Goal: Find specific page/section: Find specific page/section

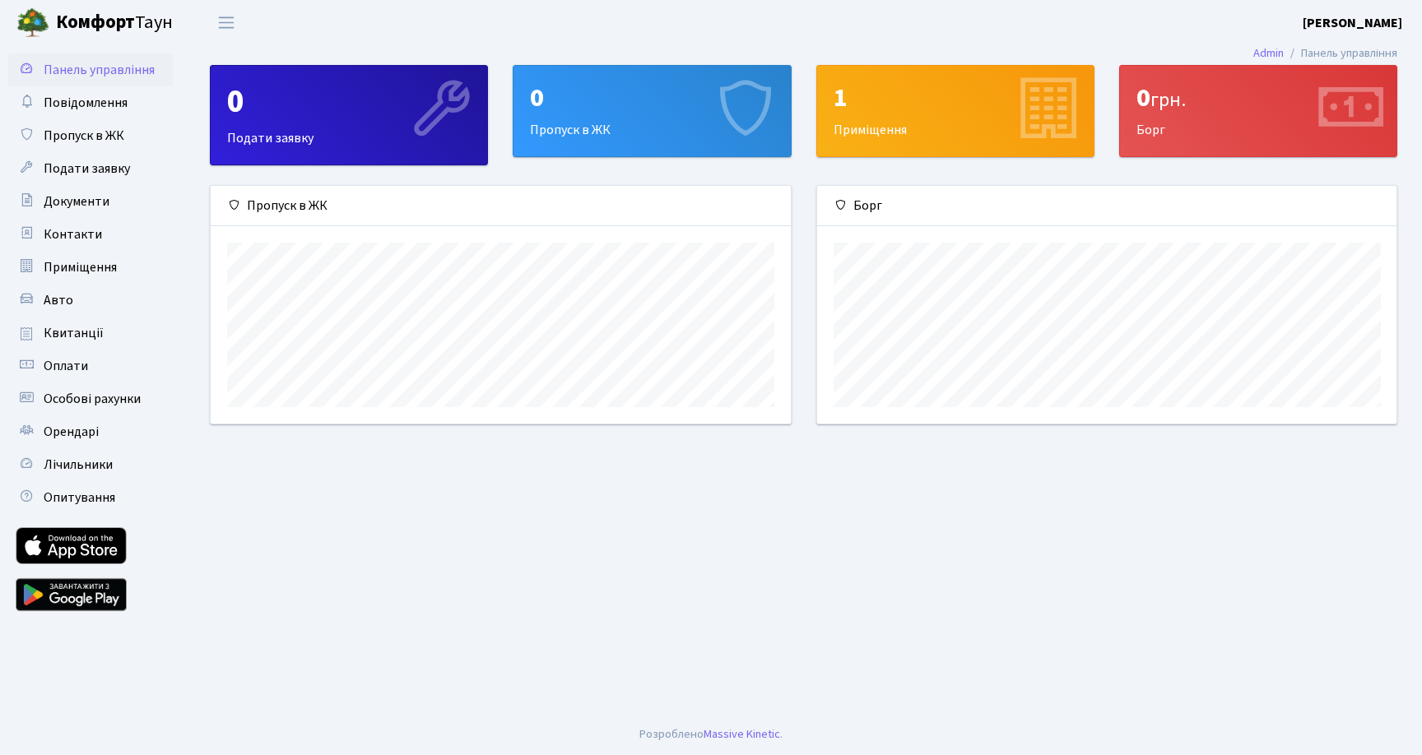
scroll to position [238, 579]
click at [929, 133] on div "1 Приміщення" at bounding box center [955, 111] width 276 height 91
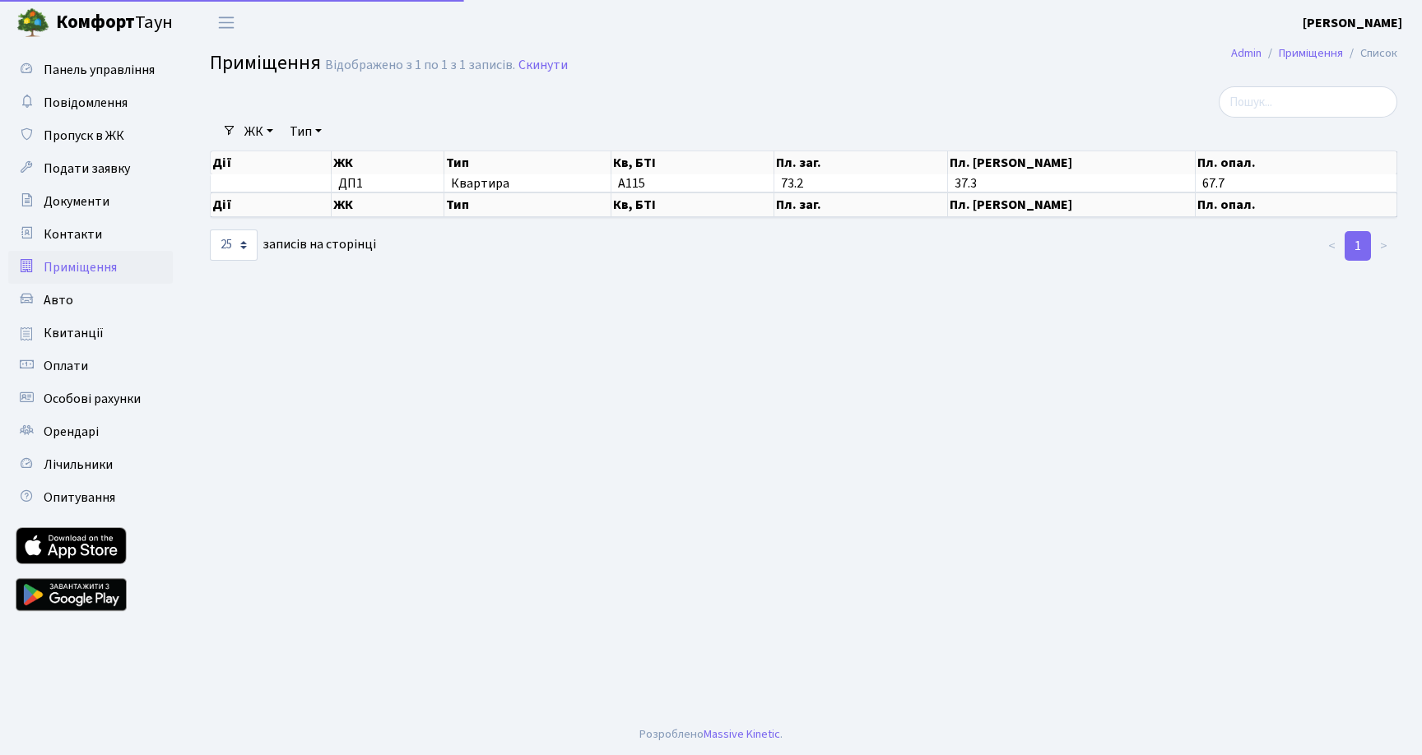
select select "25"
click at [1241, 209] on th "Пл. опал." at bounding box center [1296, 205] width 202 height 25
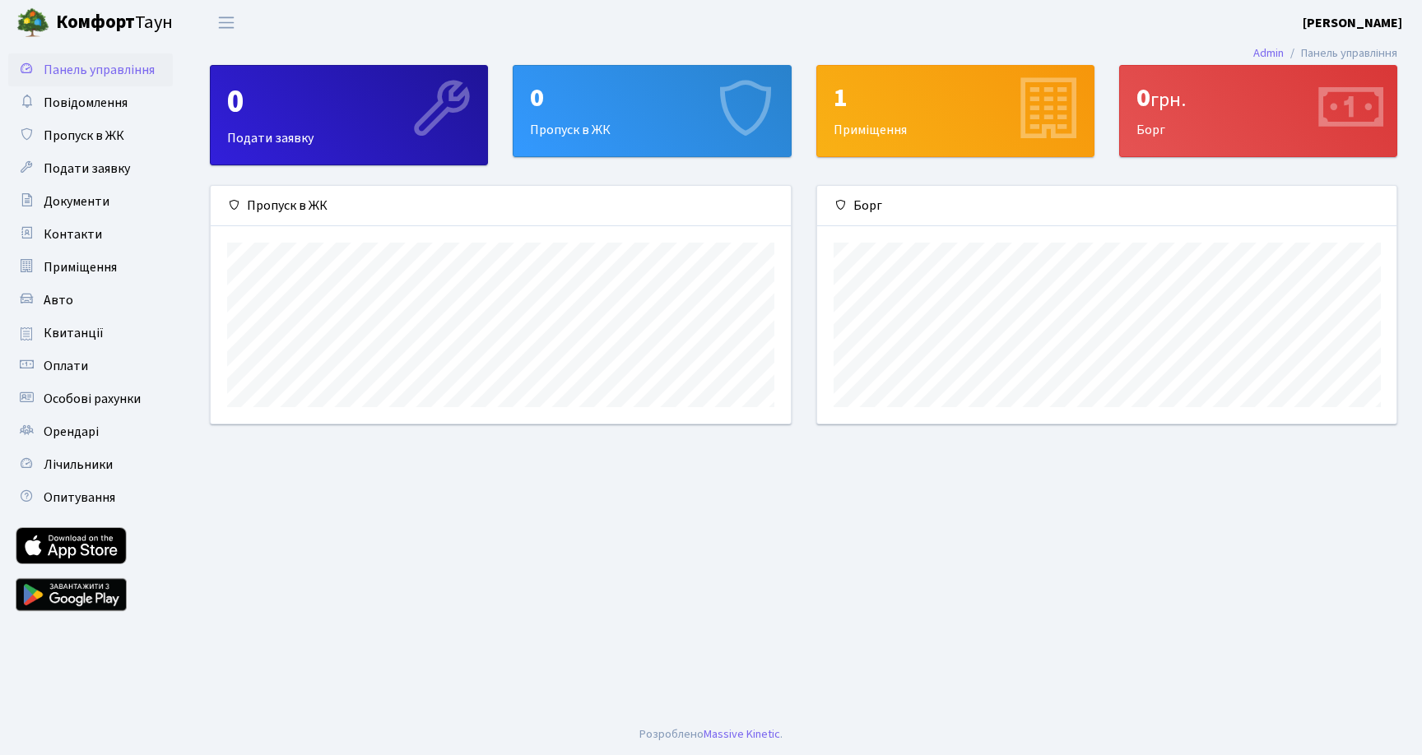
scroll to position [238, 579]
click at [79, 344] on link "Квитанції" at bounding box center [90, 333] width 165 height 33
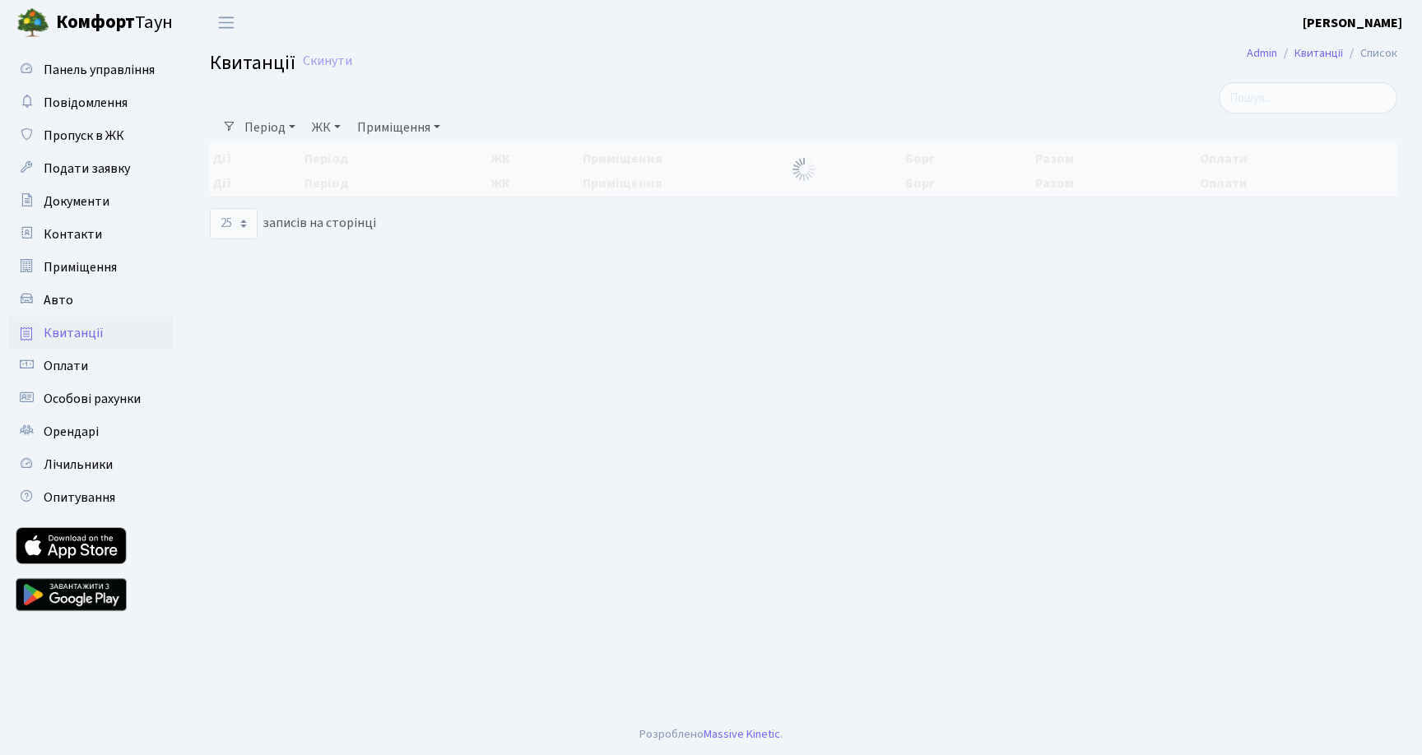
select select "25"
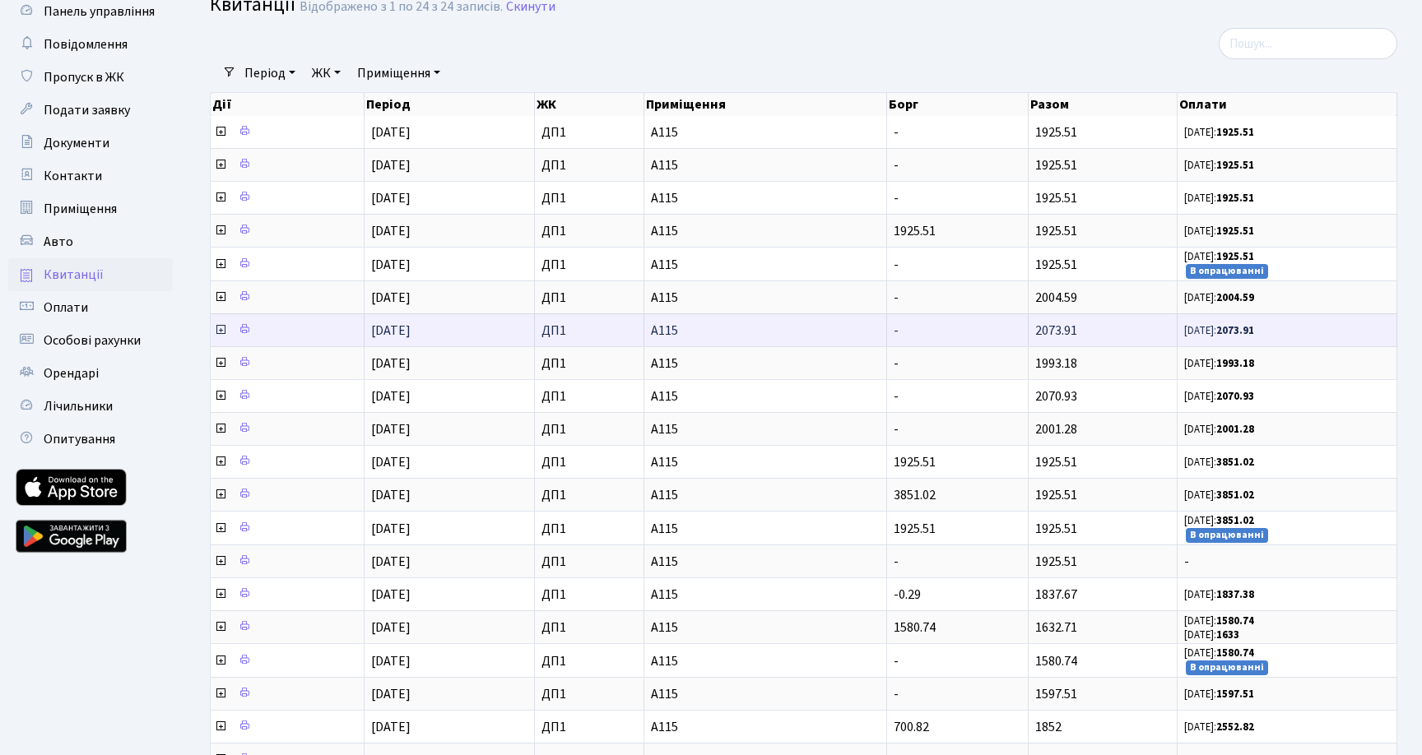
scroll to position [32, 0]
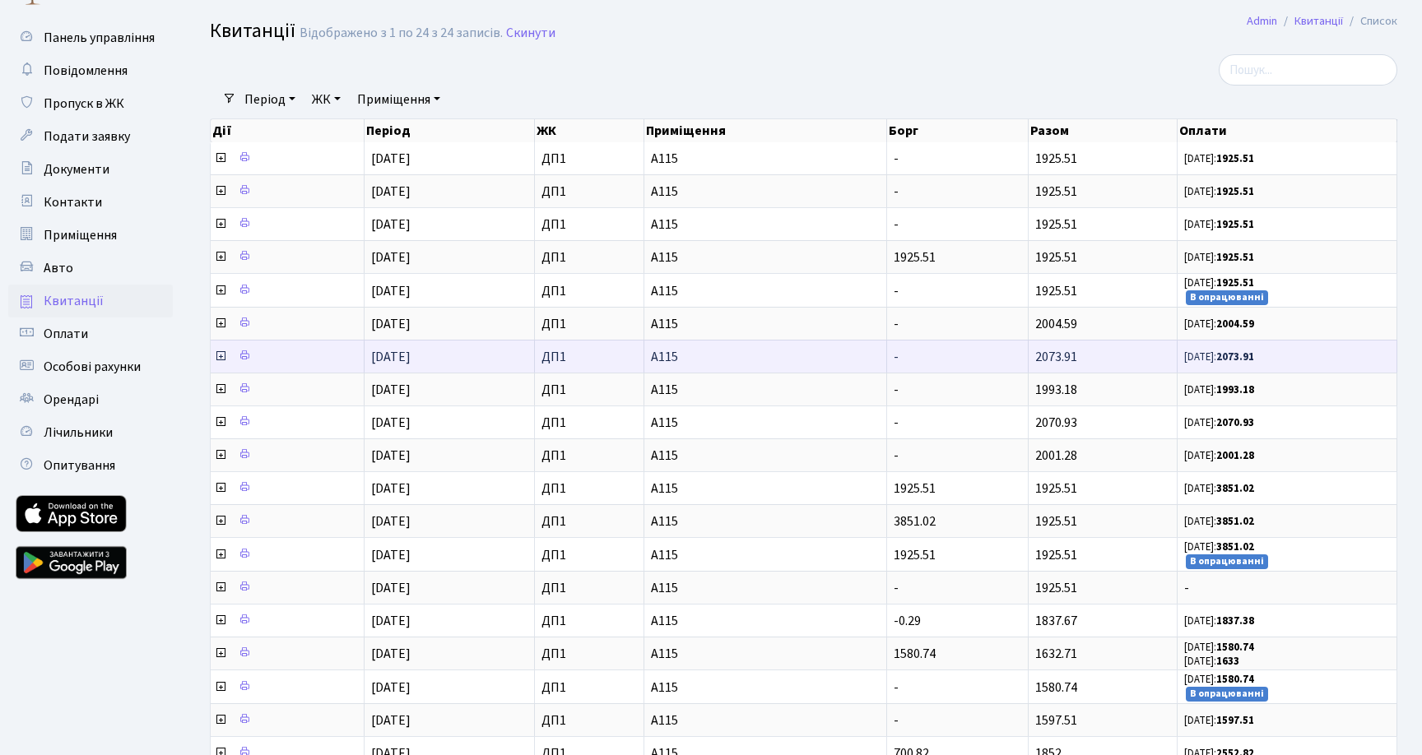
click at [222, 358] on icon at bounding box center [220, 356] width 13 height 13
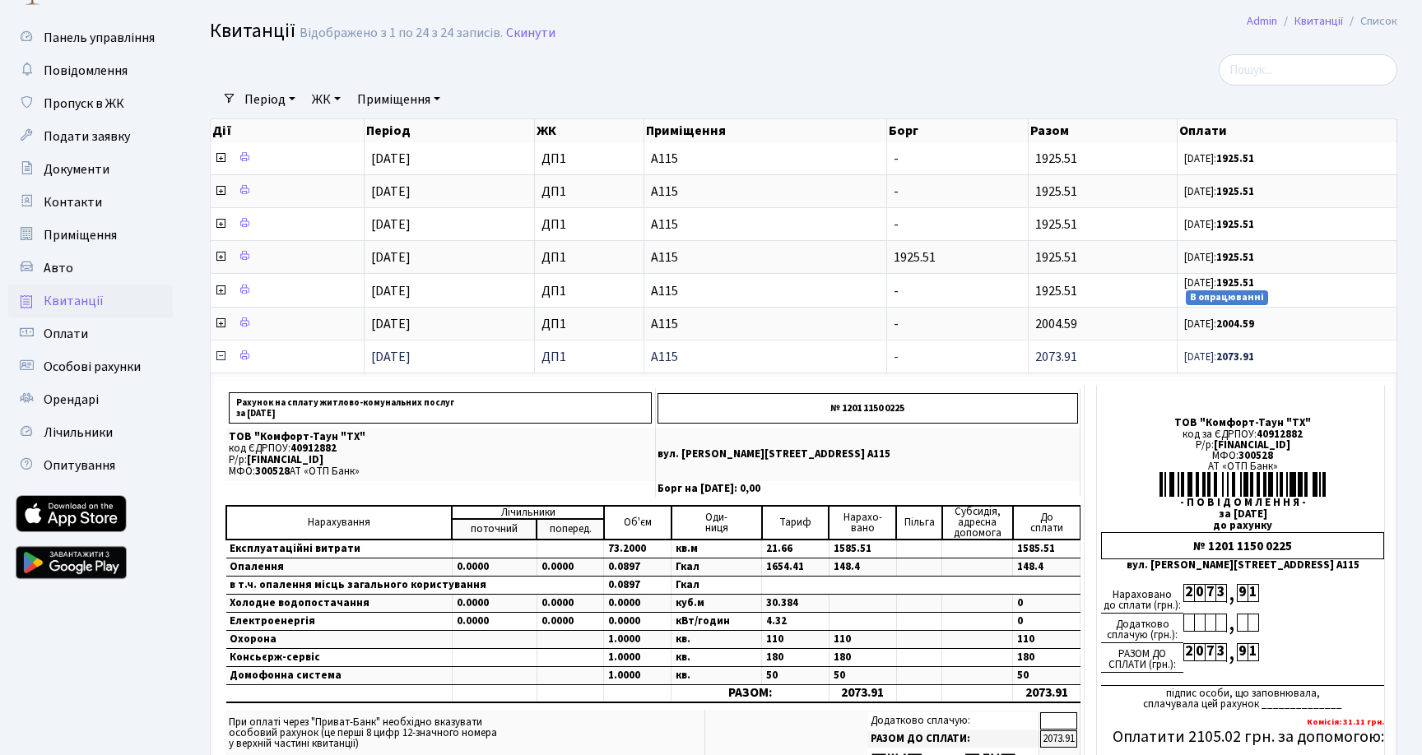
click at [222, 358] on icon at bounding box center [220, 356] width 13 height 13
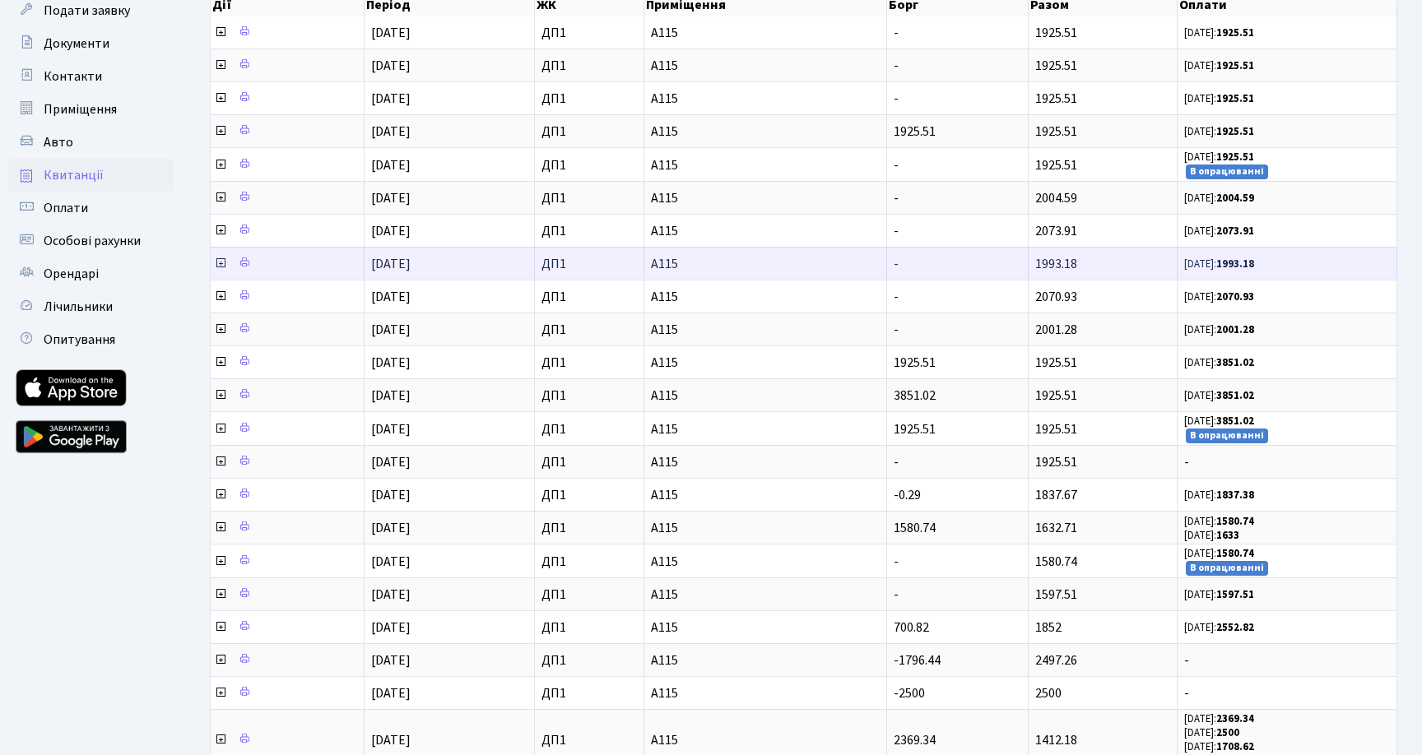
scroll to position [165, 0]
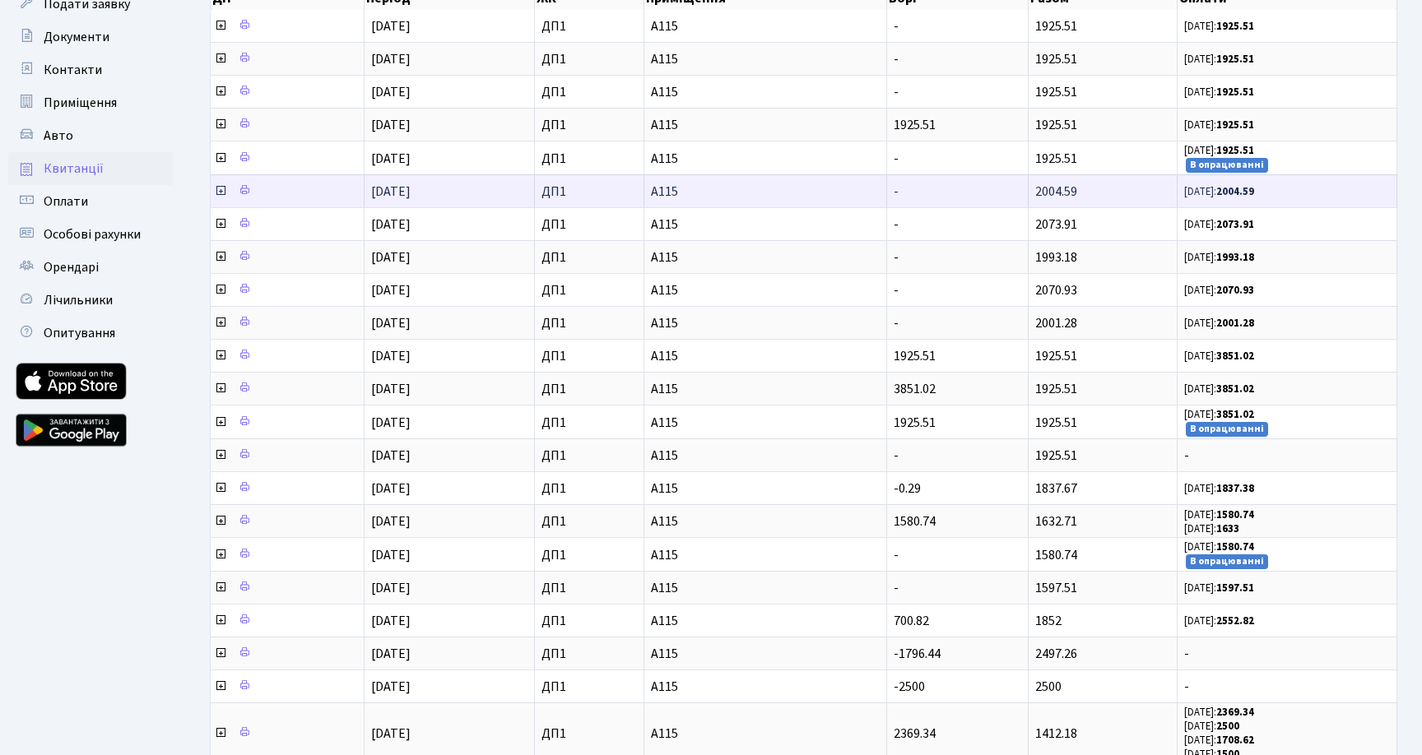
click at [220, 193] on icon at bounding box center [220, 190] width 13 height 13
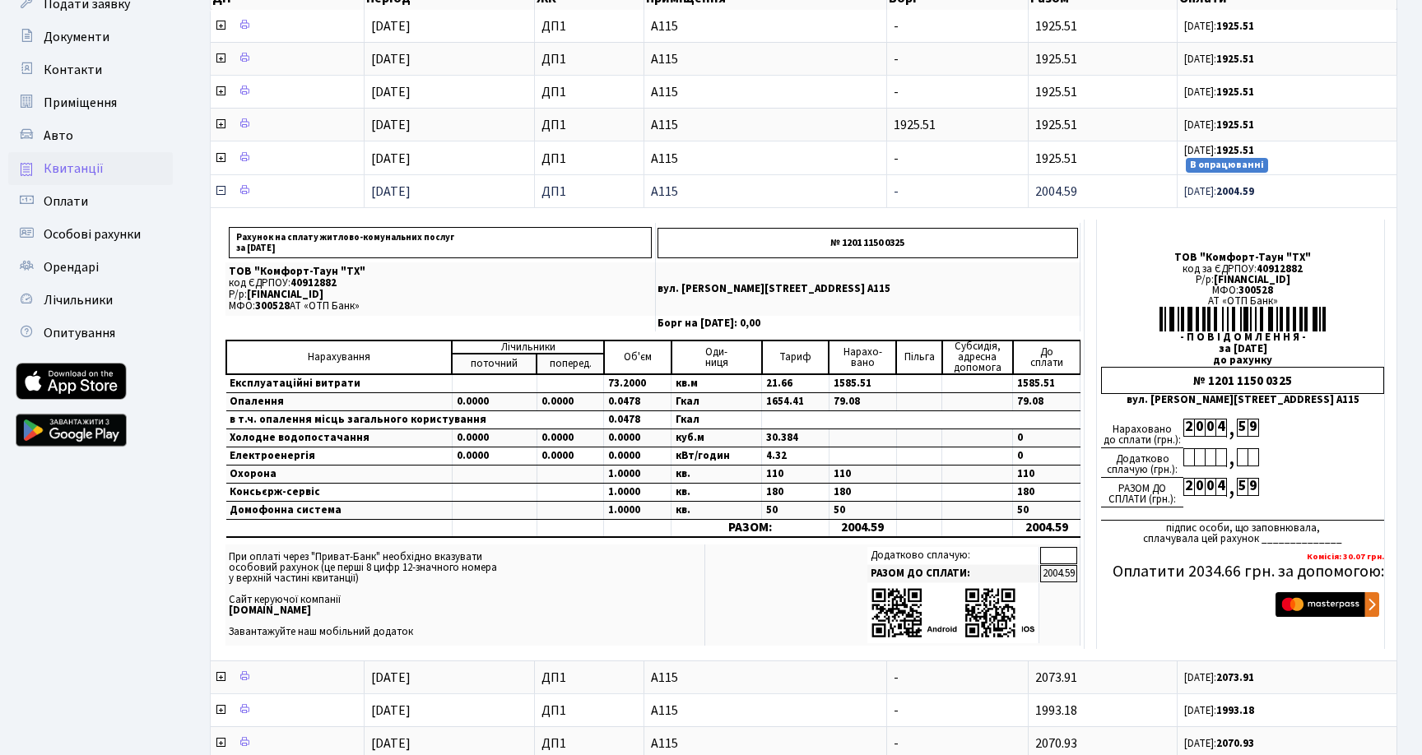
click at [220, 193] on icon at bounding box center [220, 190] width 13 height 13
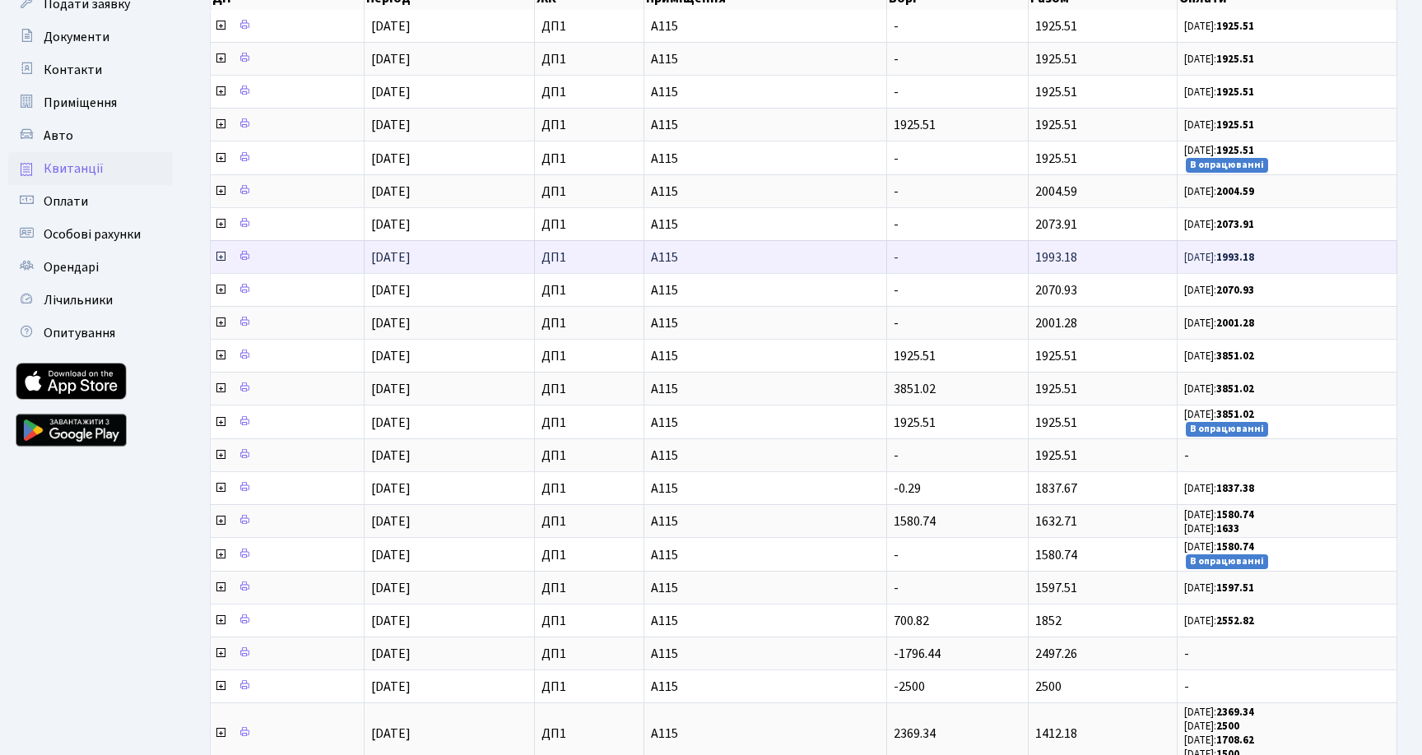
click at [220, 260] on icon at bounding box center [220, 256] width 13 height 13
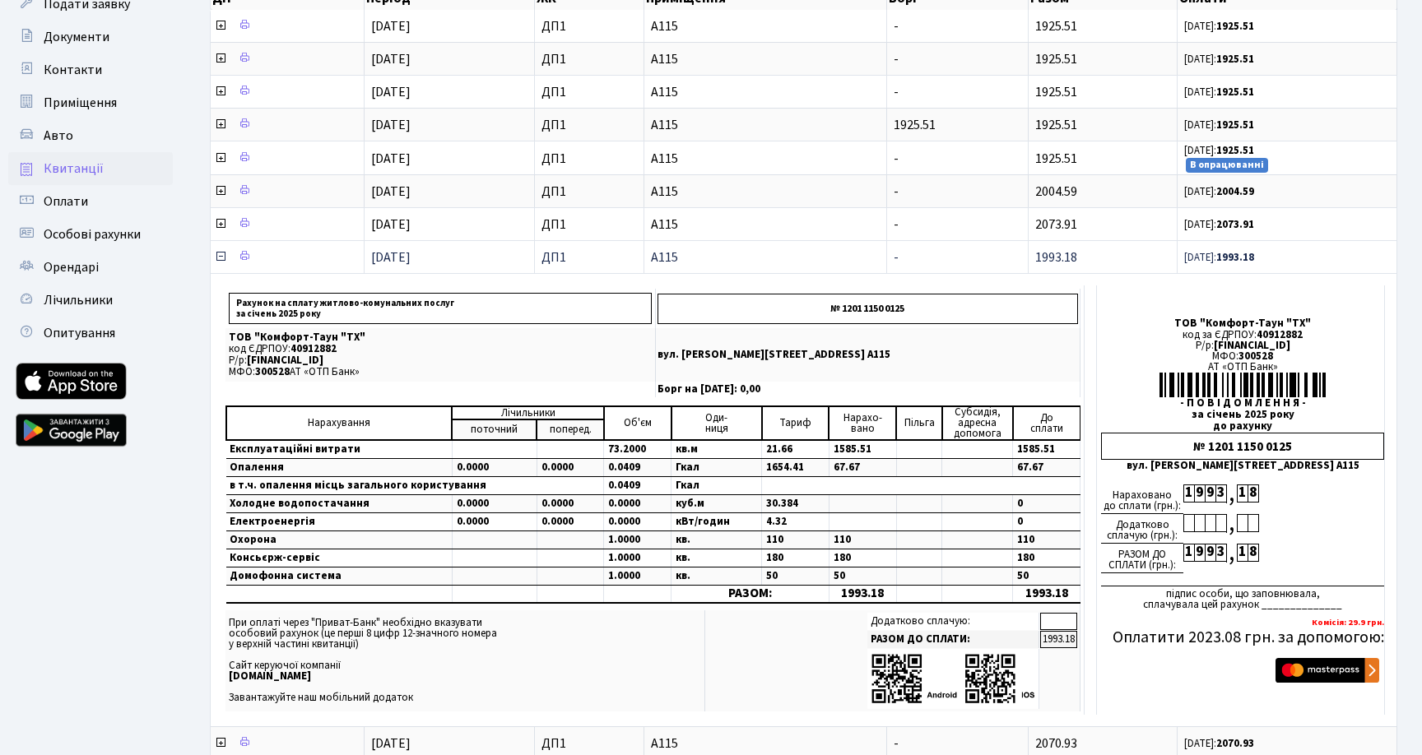
click at [220, 260] on icon at bounding box center [220, 256] width 13 height 13
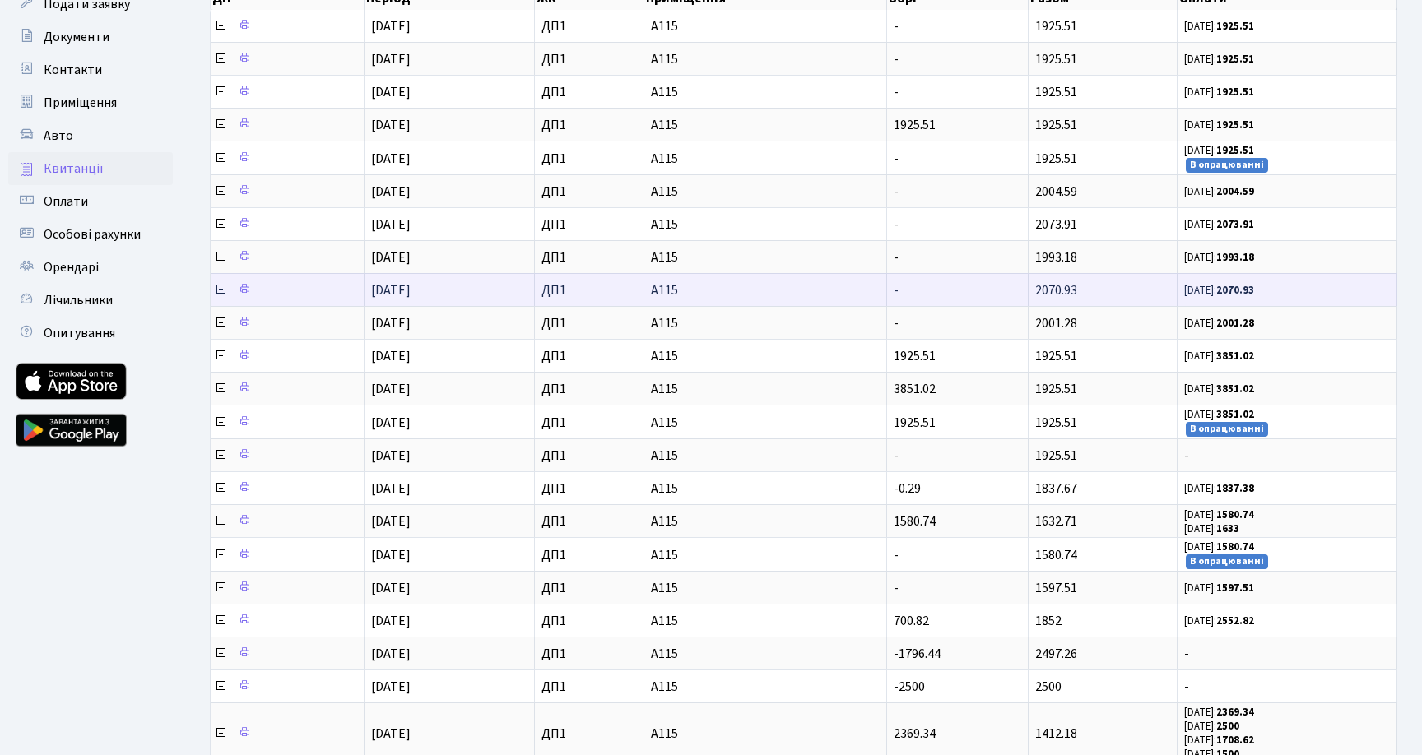
click at [217, 289] on icon at bounding box center [220, 289] width 13 height 13
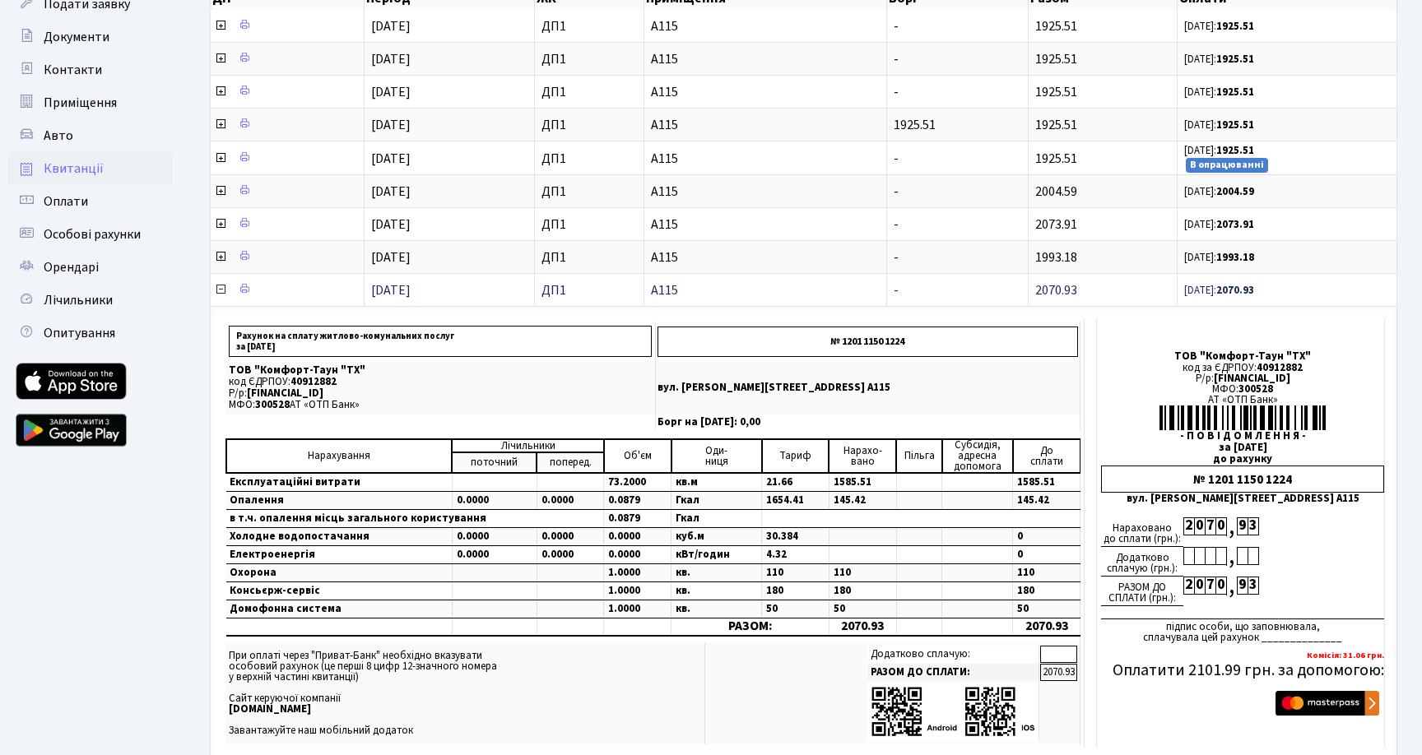
click at [217, 289] on icon at bounding box center [220, 289] width 13 height 13
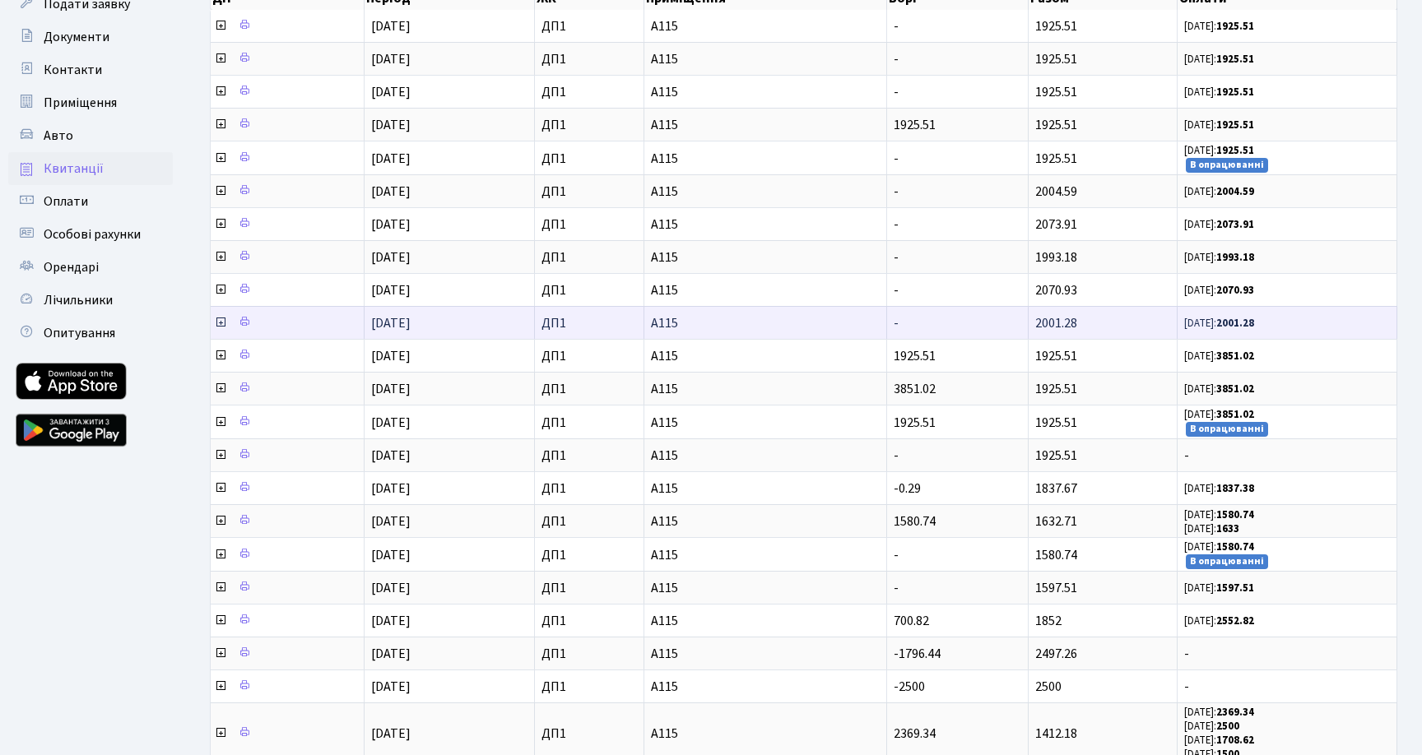
click at [216, 320] on icon at bounding box center [220, 322] width 13 height 13
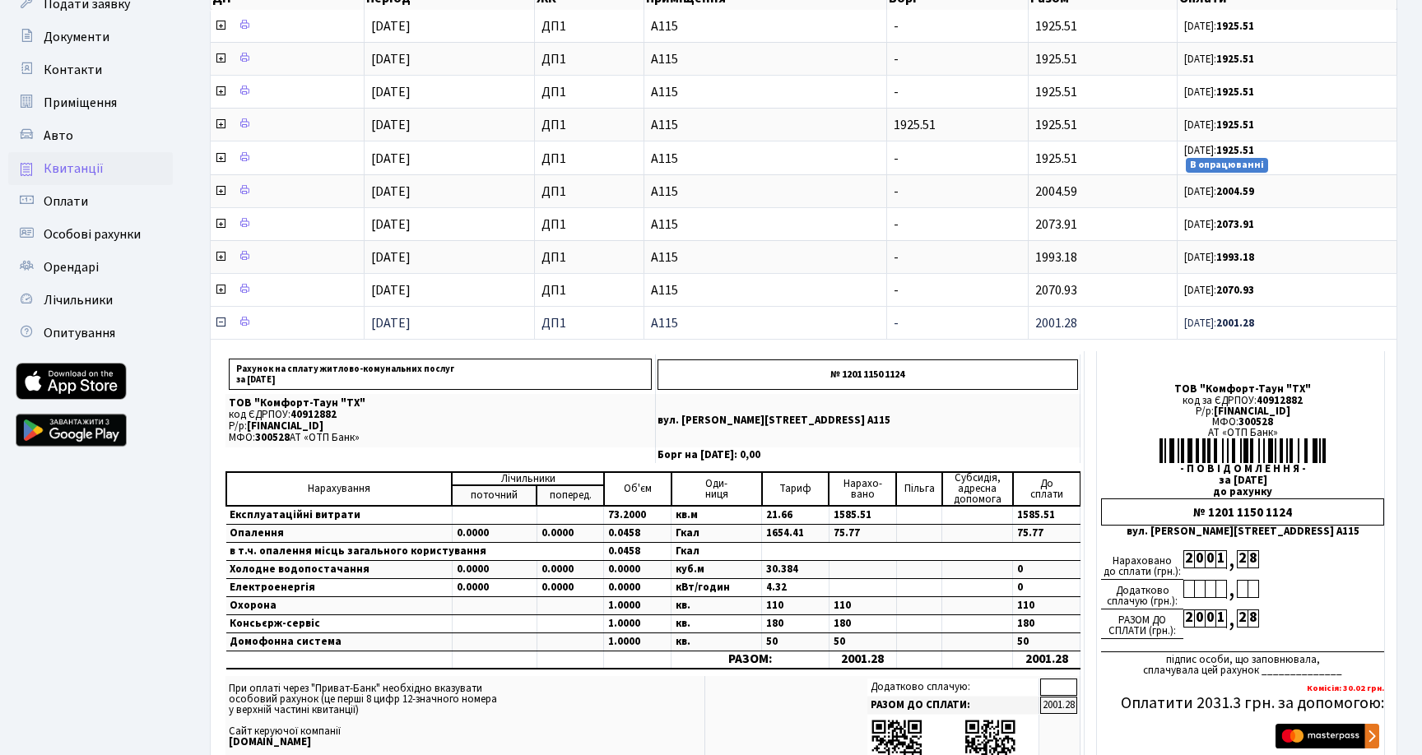
click at [217, 321] on icon at bounding box center [220, 322] width 13 height 13
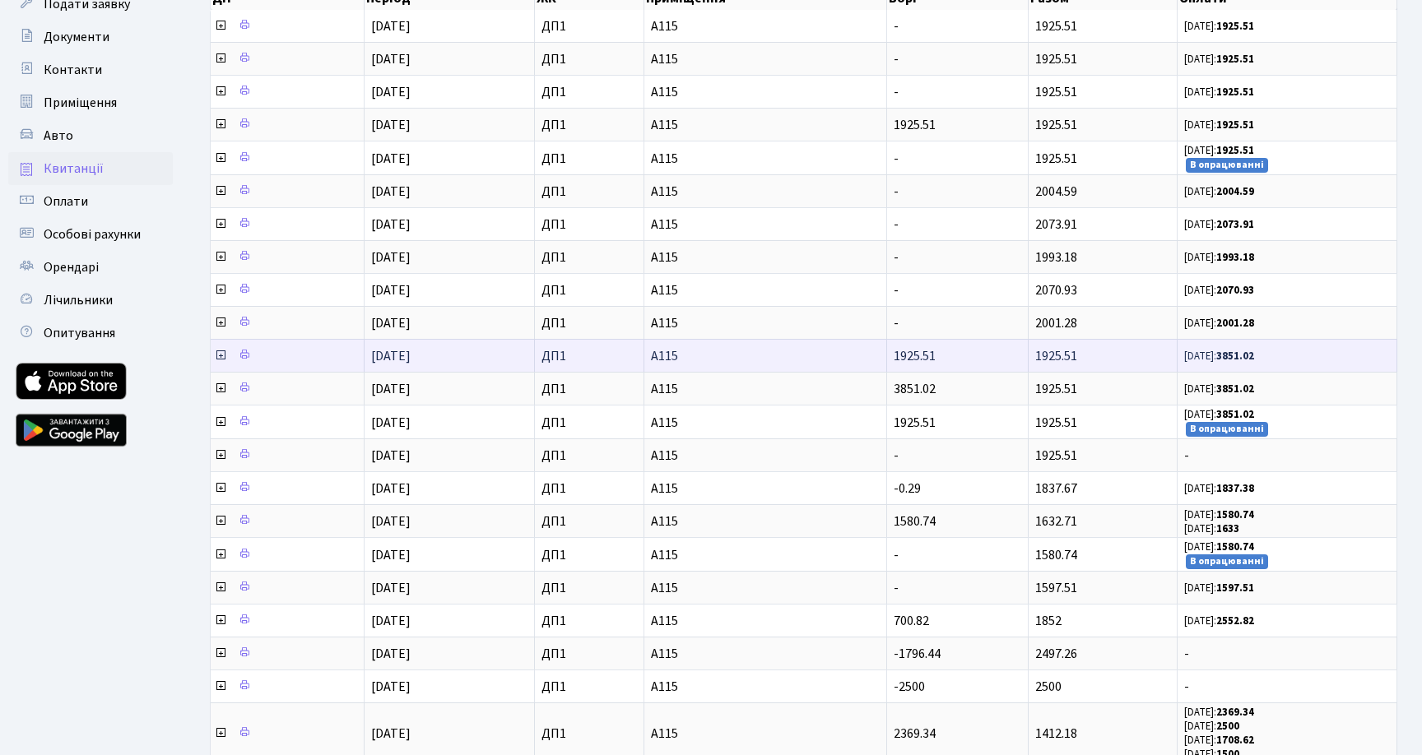
click at [219, 355] on icon at bounding box center [220, 355] width 13 height 13
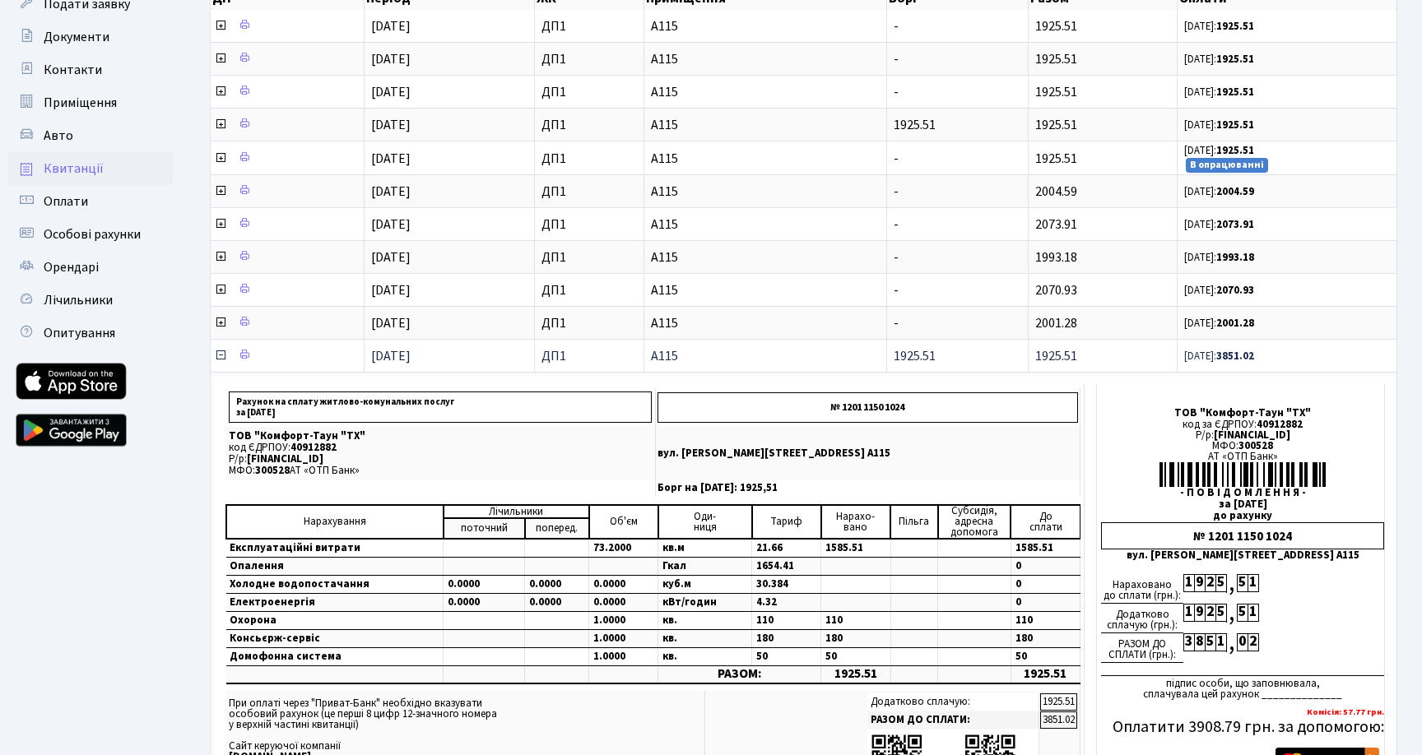
click at [219, 355] on icon at bounding box center [220, 355] width 13 height 13
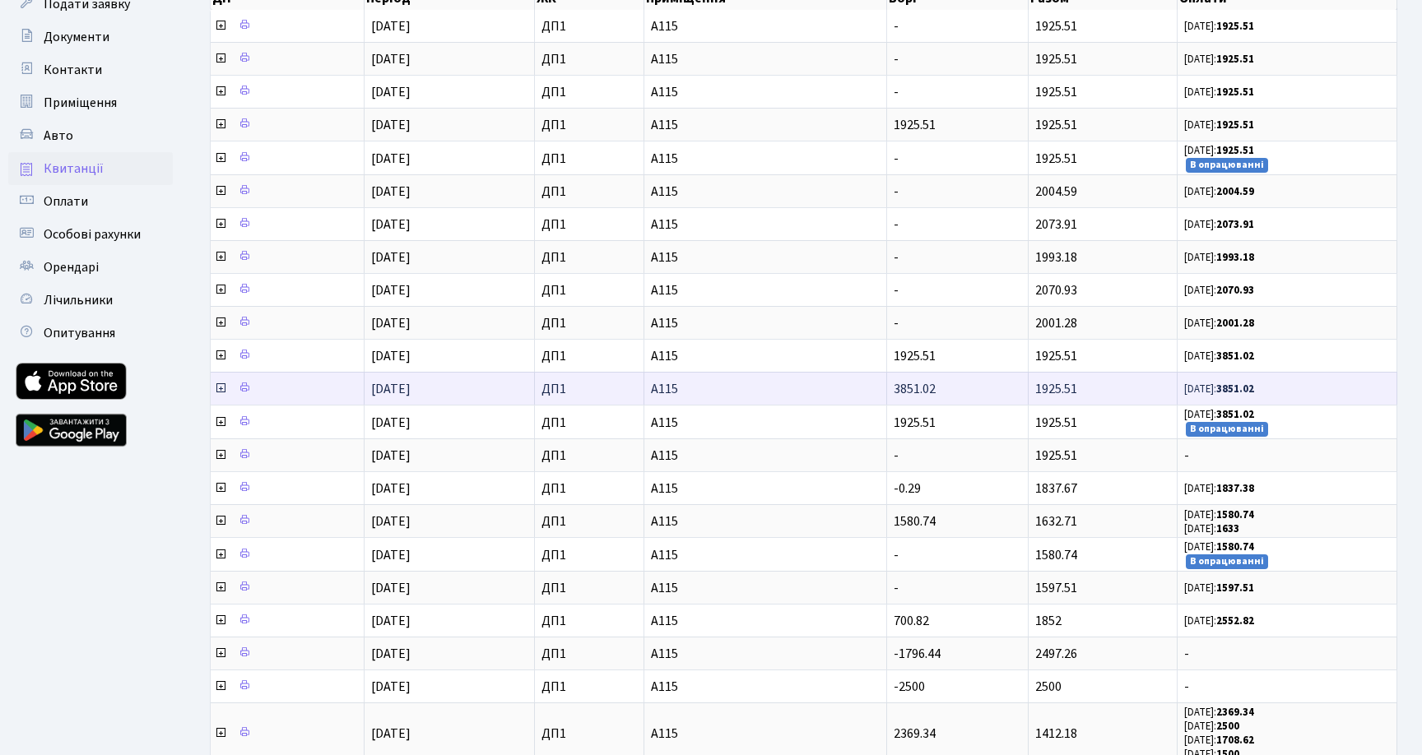
click at [220, 389] on icon at bounding box center [220, 388] width 13 height 13
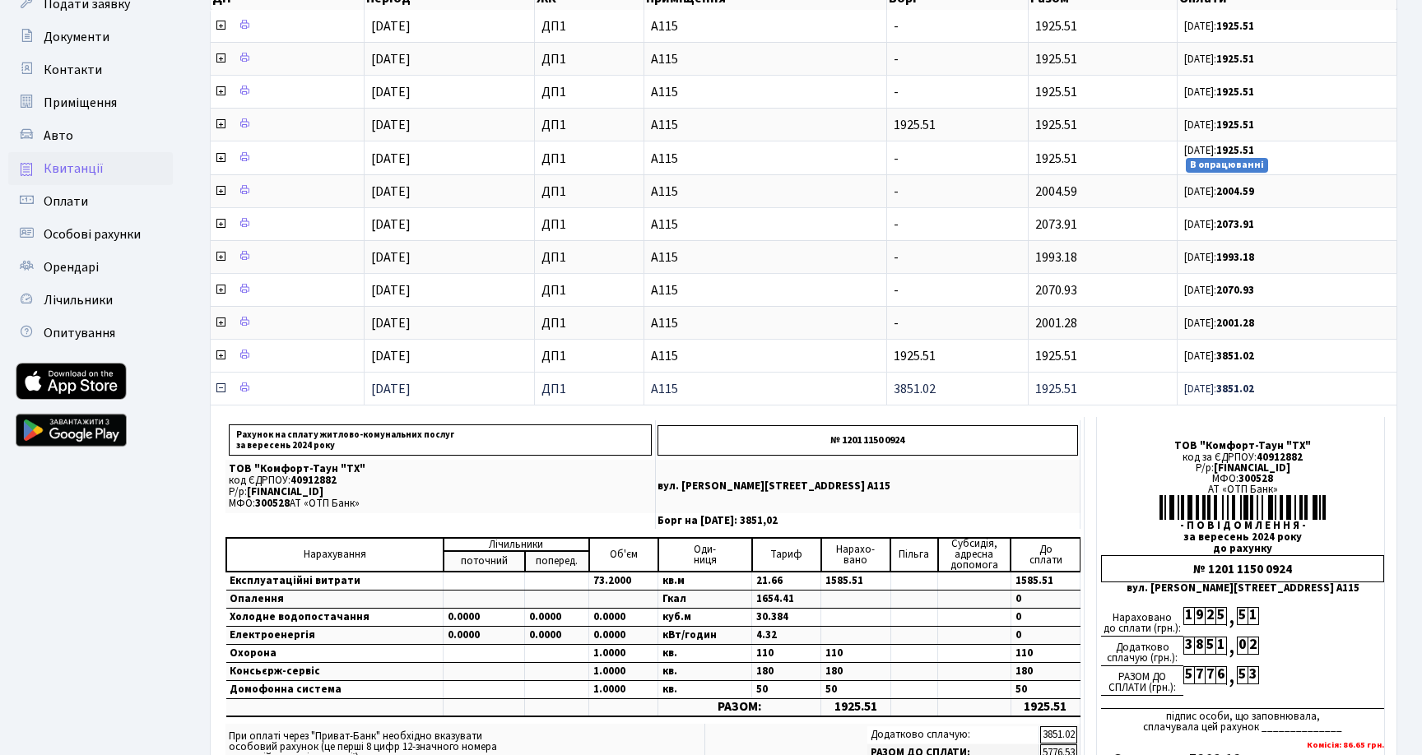
click at [220, 389] on icon at bounding box center [220, 388] width 13 height 13
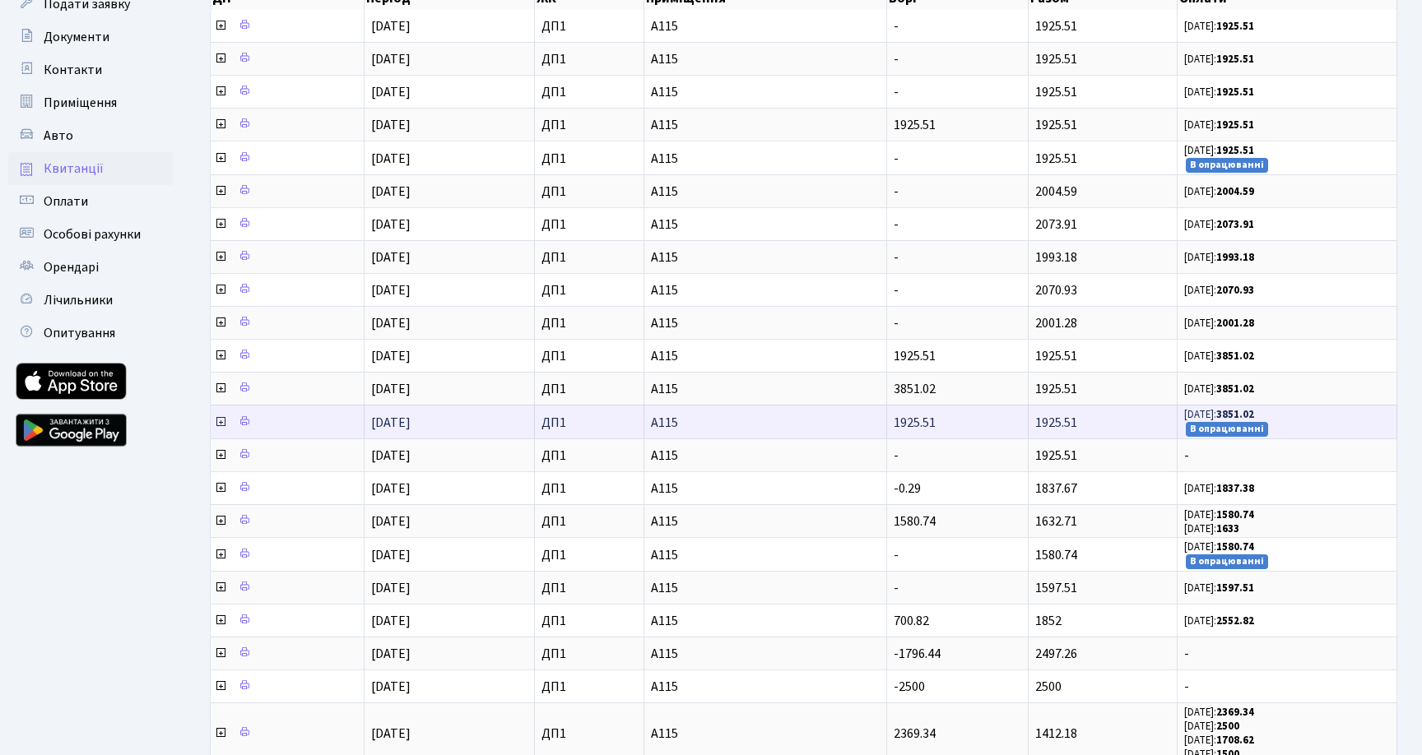
click at [217, 422] on icon at bounding box center [220, 421] width 13 height 13
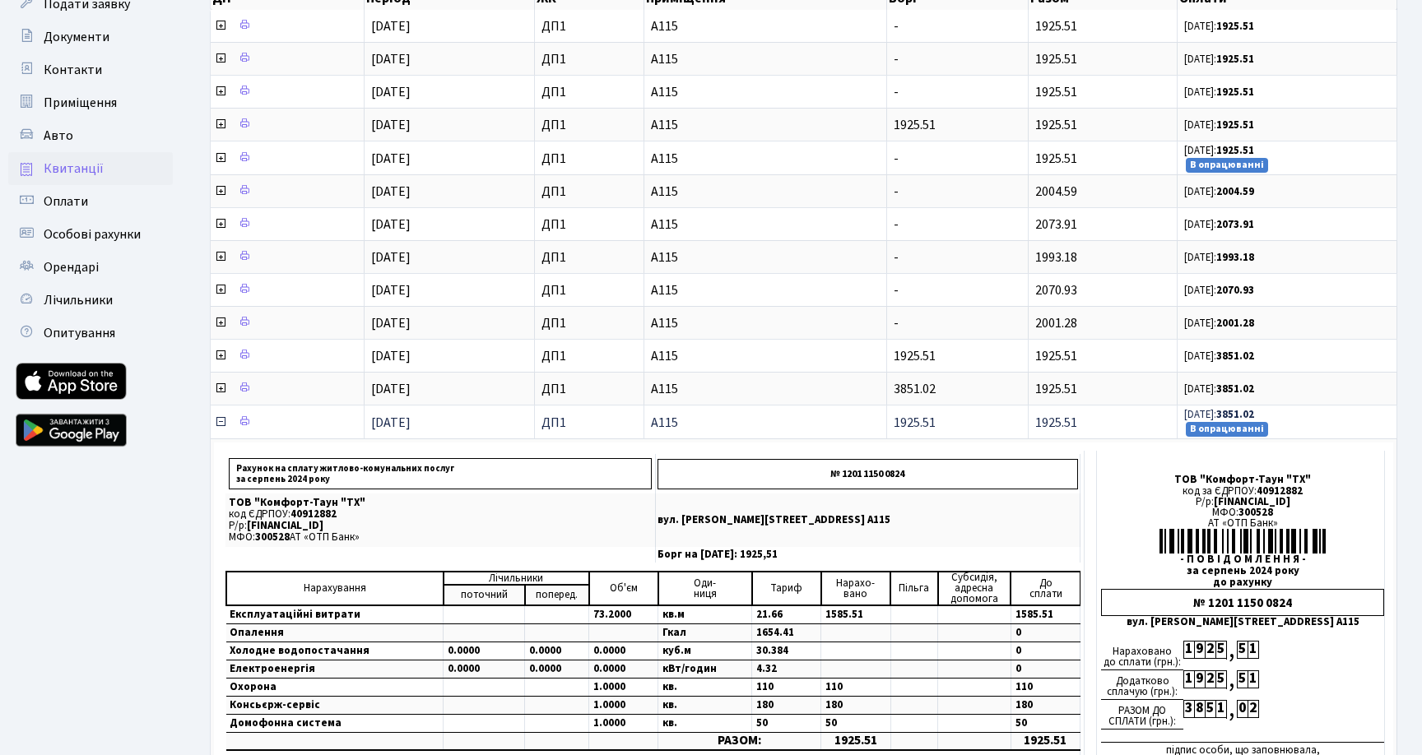
click at [220, 422] on icon at bounding box center [220, 421] width 13 height 13
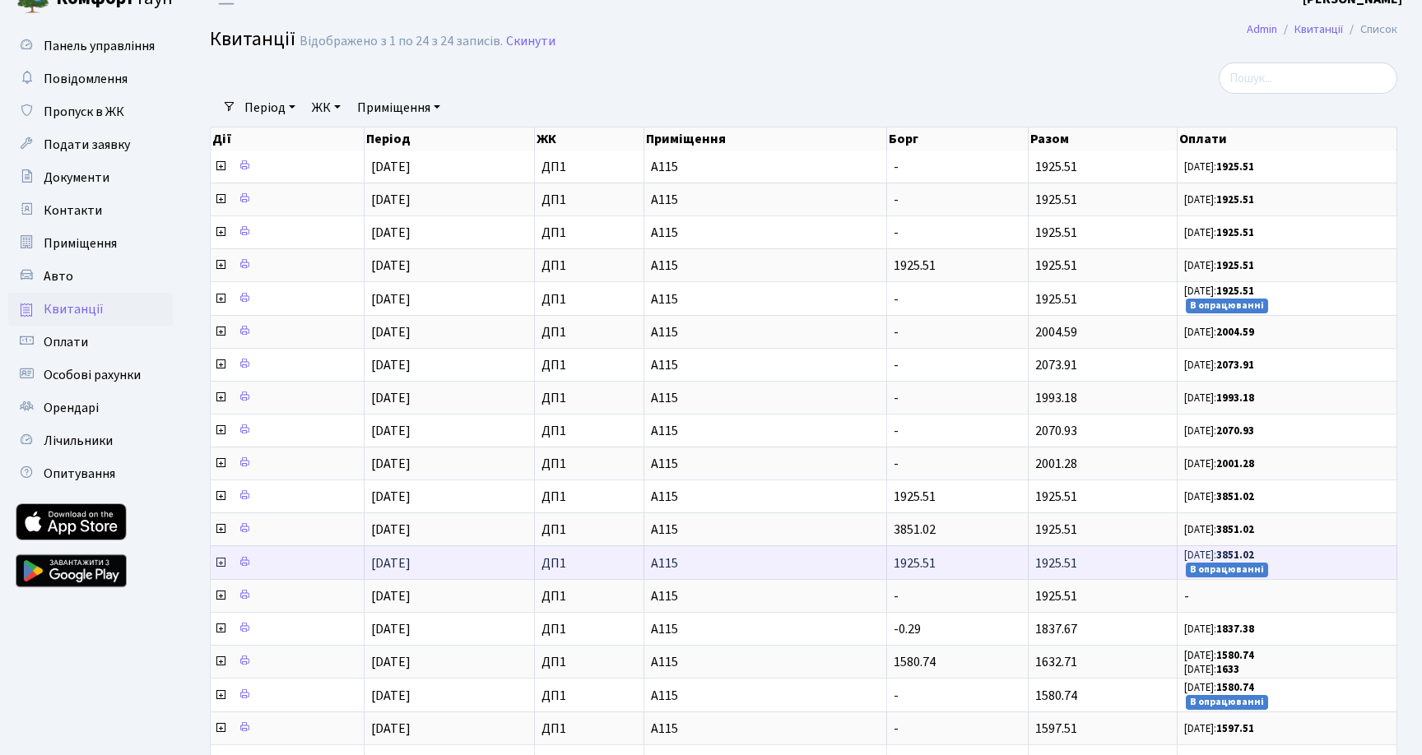
scroll to position [22, 0]
click at [220, 422] on td at bounding box center [288, 431] width 154 height 33
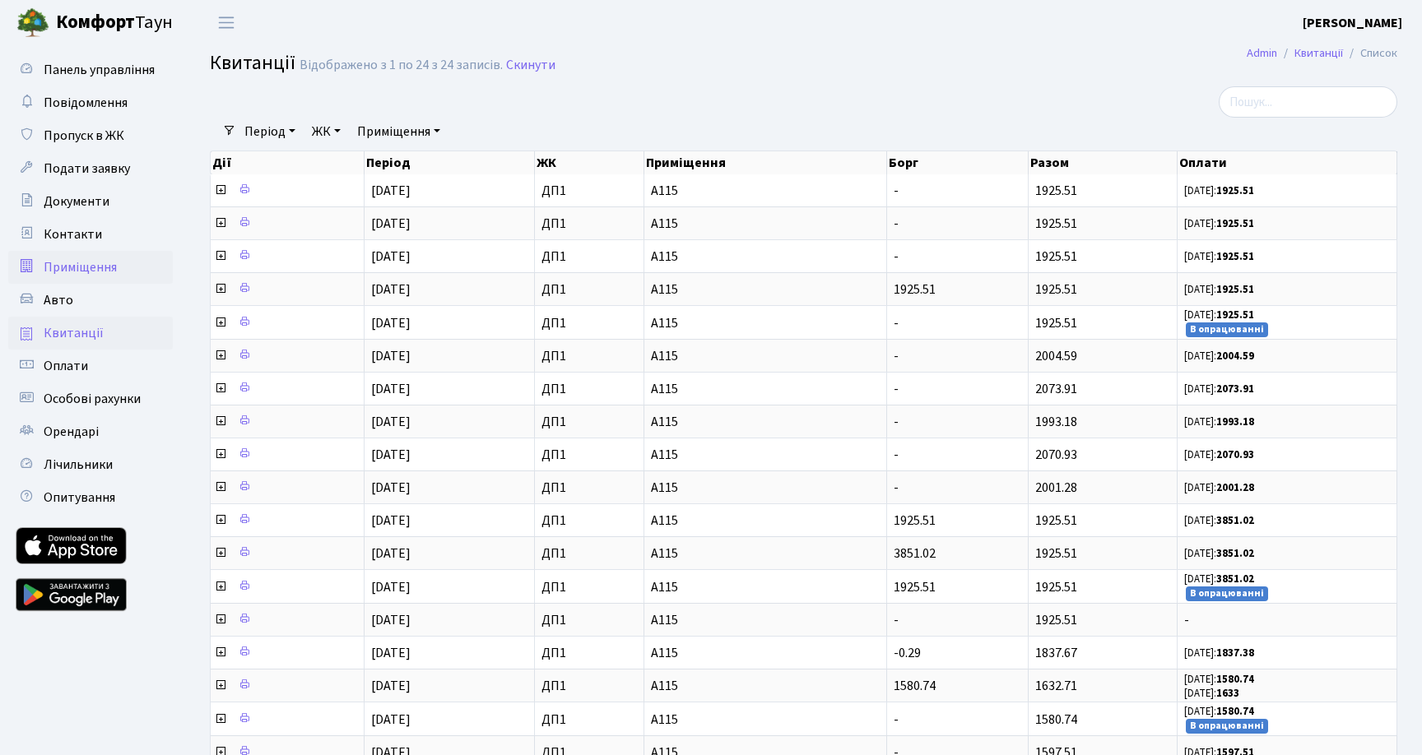
click at [91, 269] on span "Приміщення" at bounding box center [80, 267] width 73 height 18
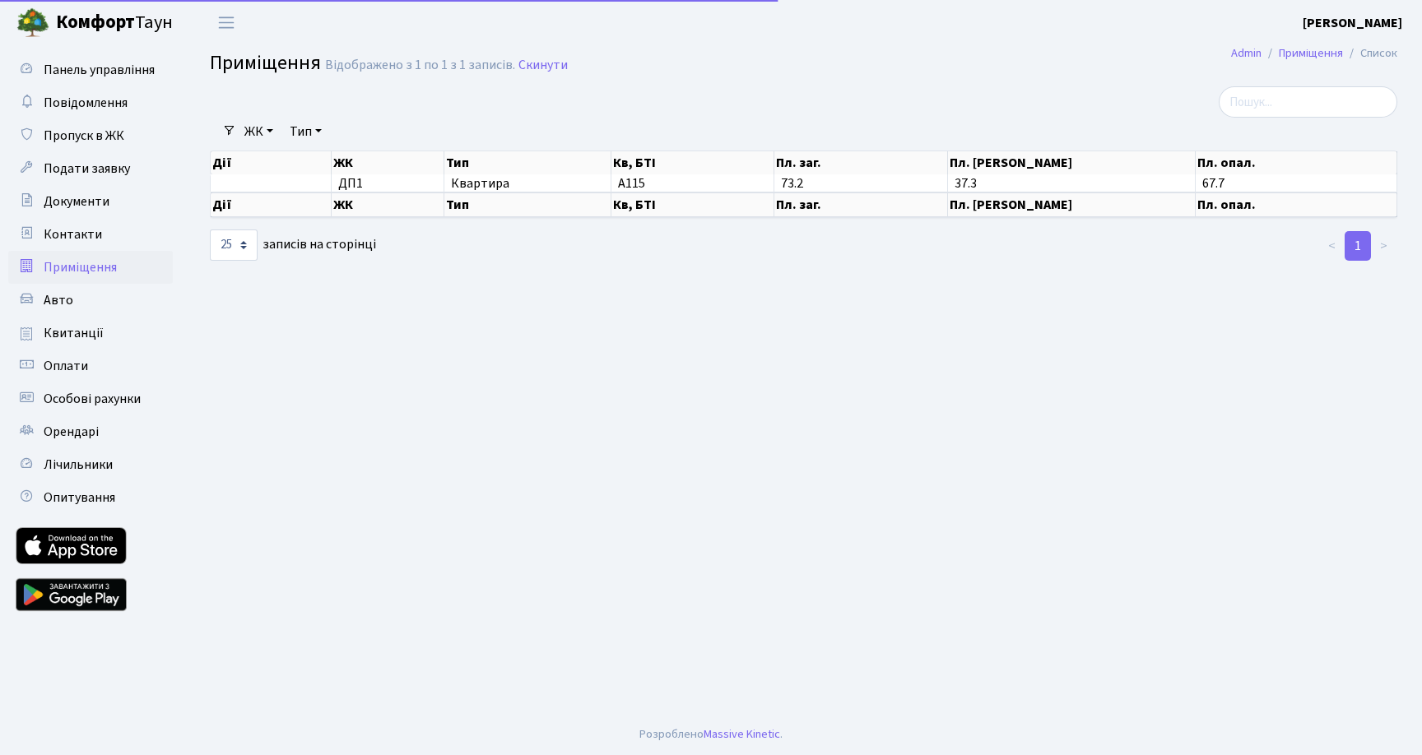
select select "25"
click at [82, 206] on span "Документи" at bounding box center [77, 202] width 66 height 18
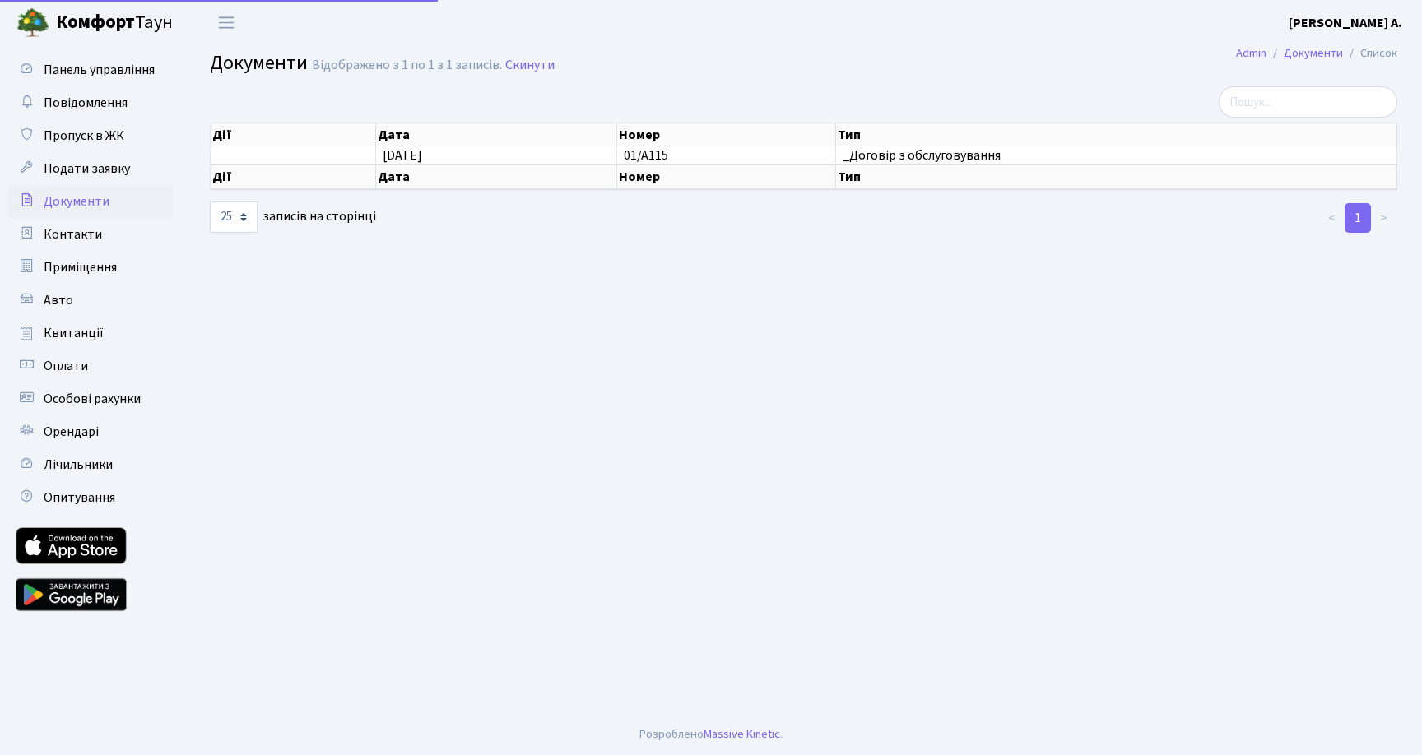
select select "25"
click at [89, 133] on span "Пропуск в ЖК" at bounding box center [84, 136] width 81 height 18
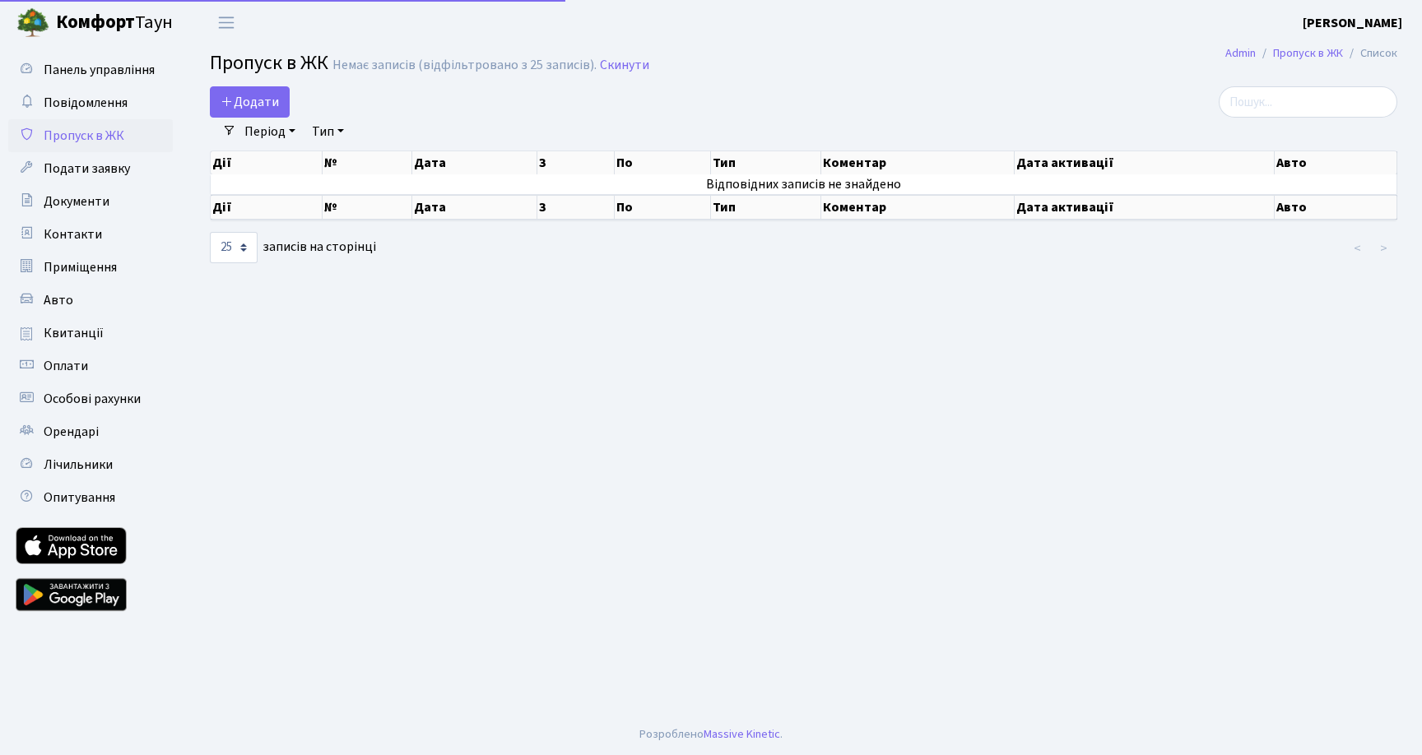
select select "25"
click at [86, 106] on span "Повідомлення" at bounding box center [86, 103] width 84 height 18
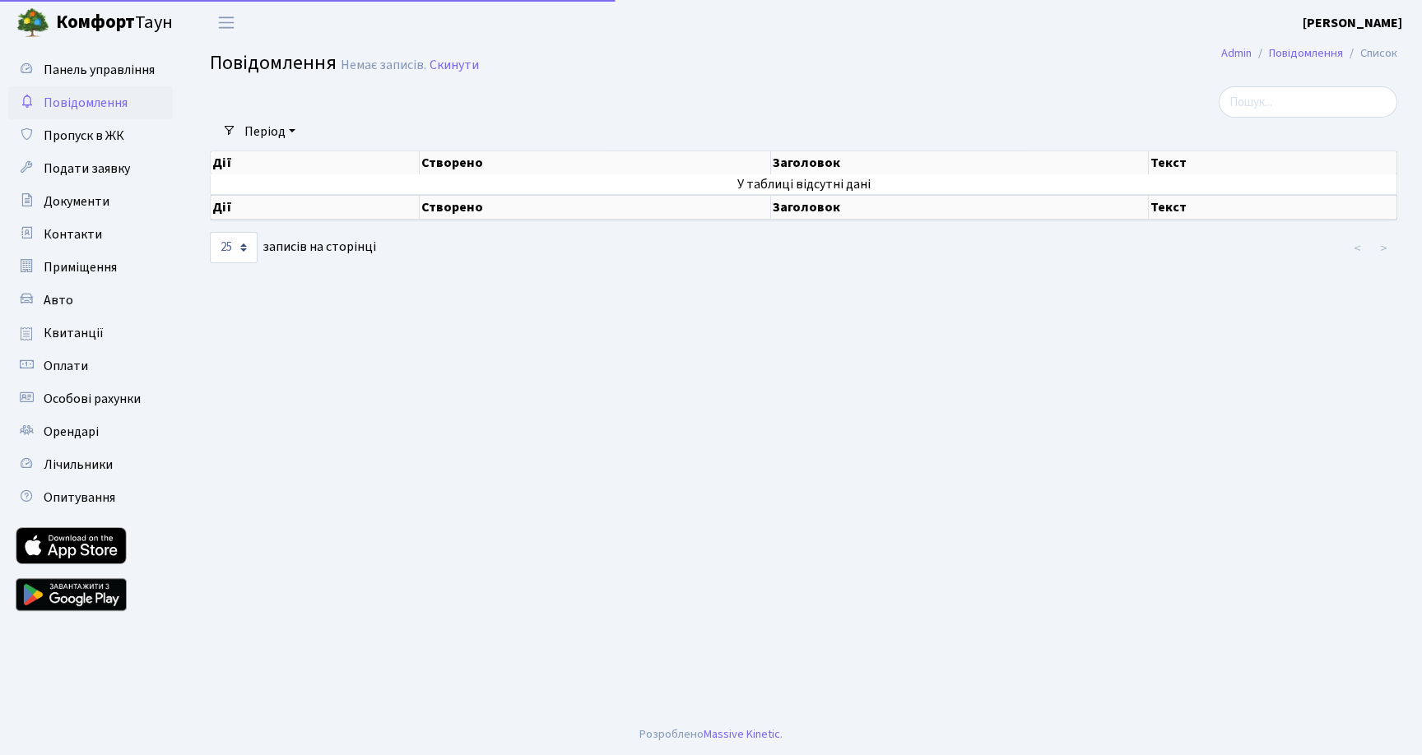
select select "25"
click at [96, 77] on span "Панель управління" at bounding box center [99, 70] width 111 height 18
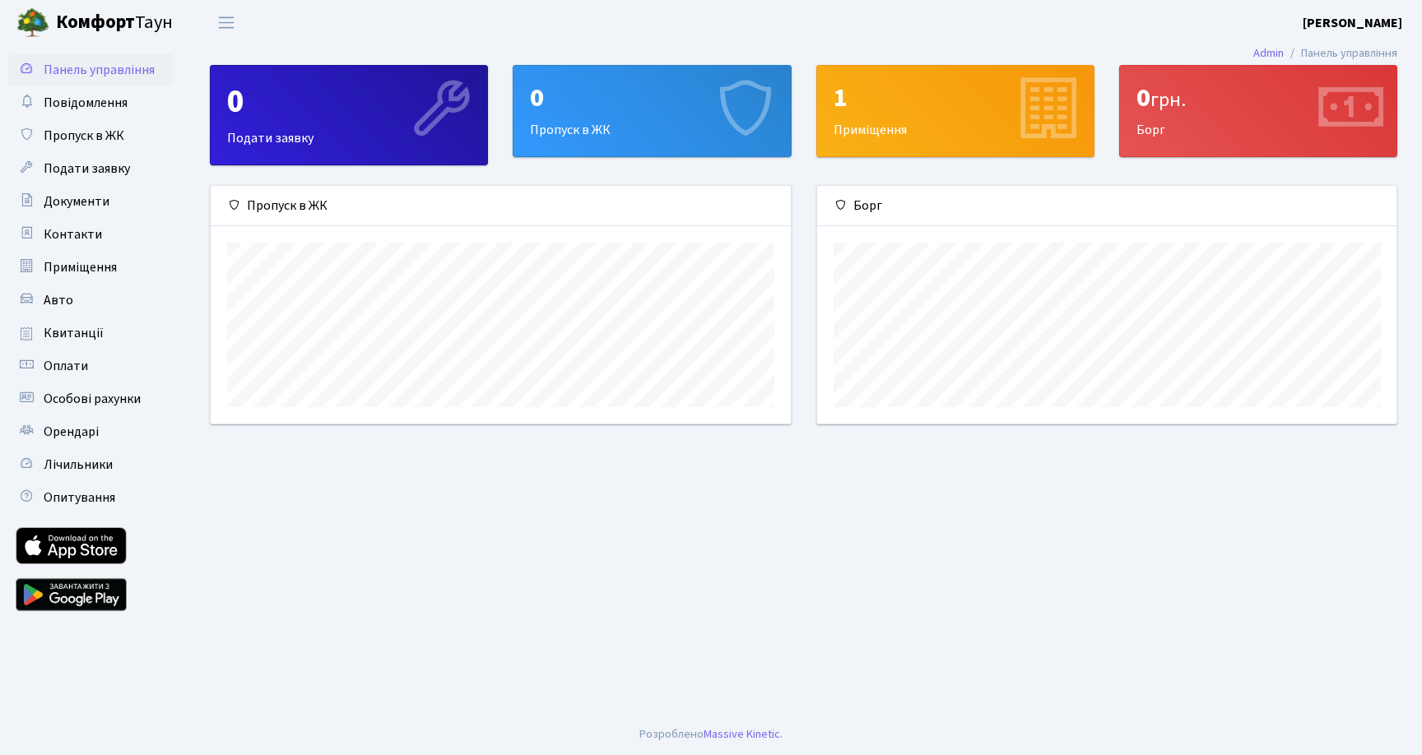
scroll to position [238, 579]
click at [121, 90] on link "Повідомлення" at bounding box center [90, 102] width 165 height 33
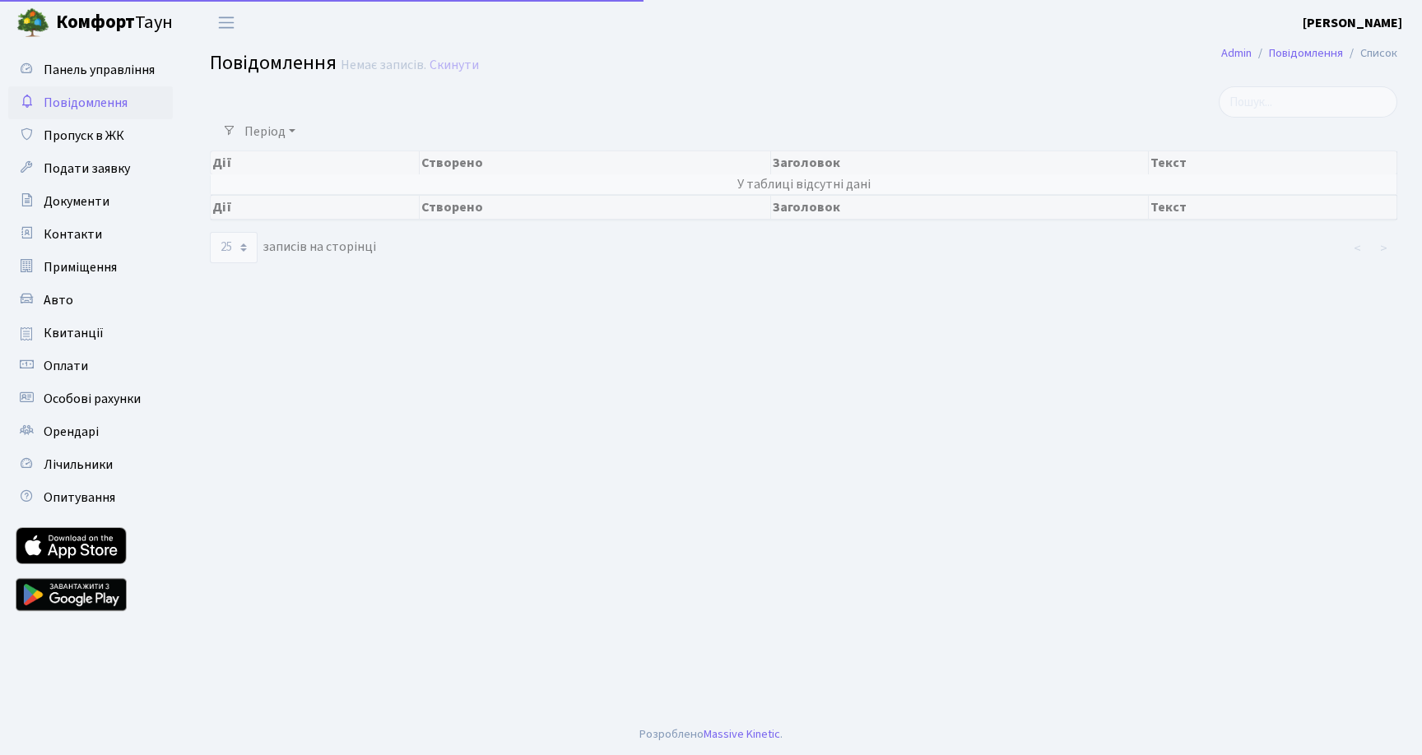
select select "25"
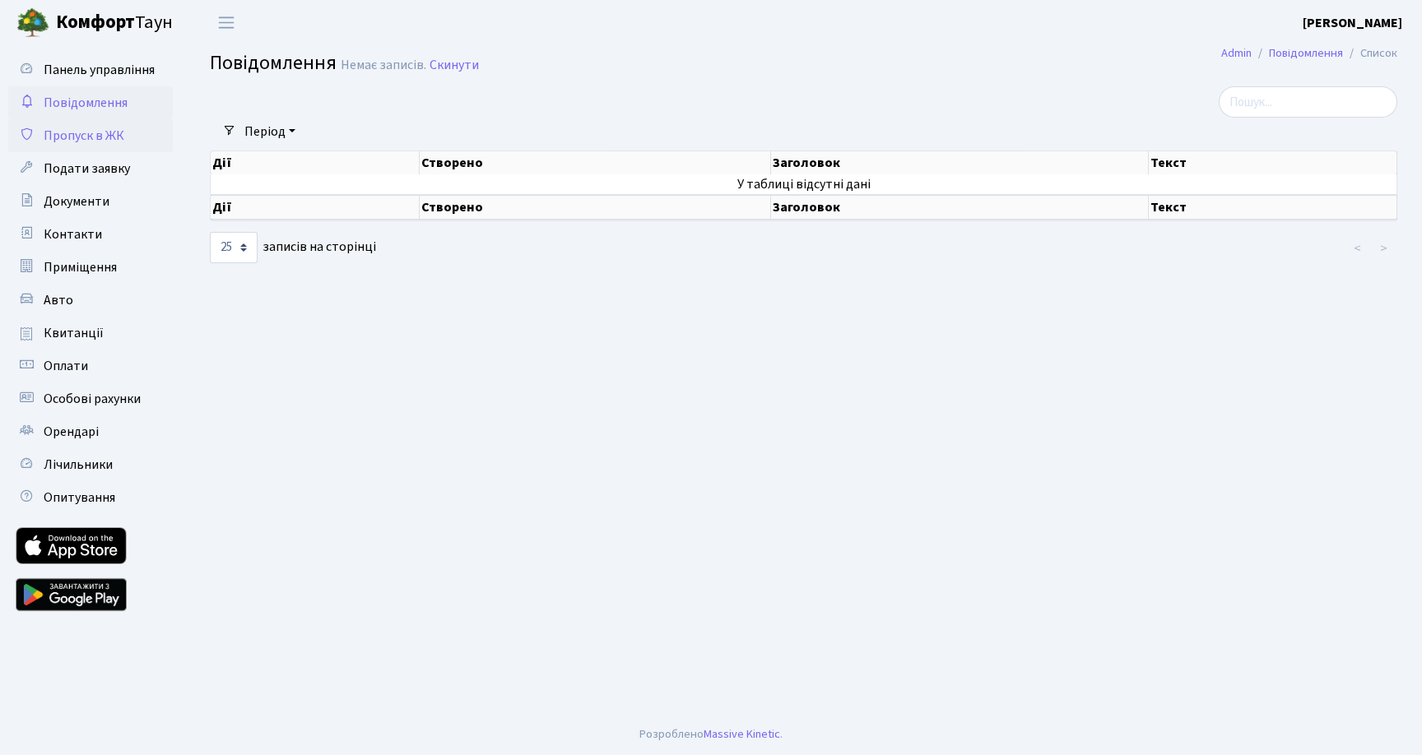
click at [104, 136] on span "Пропуск в ЖК" at bounding box center [84, 136] width 81 height 18
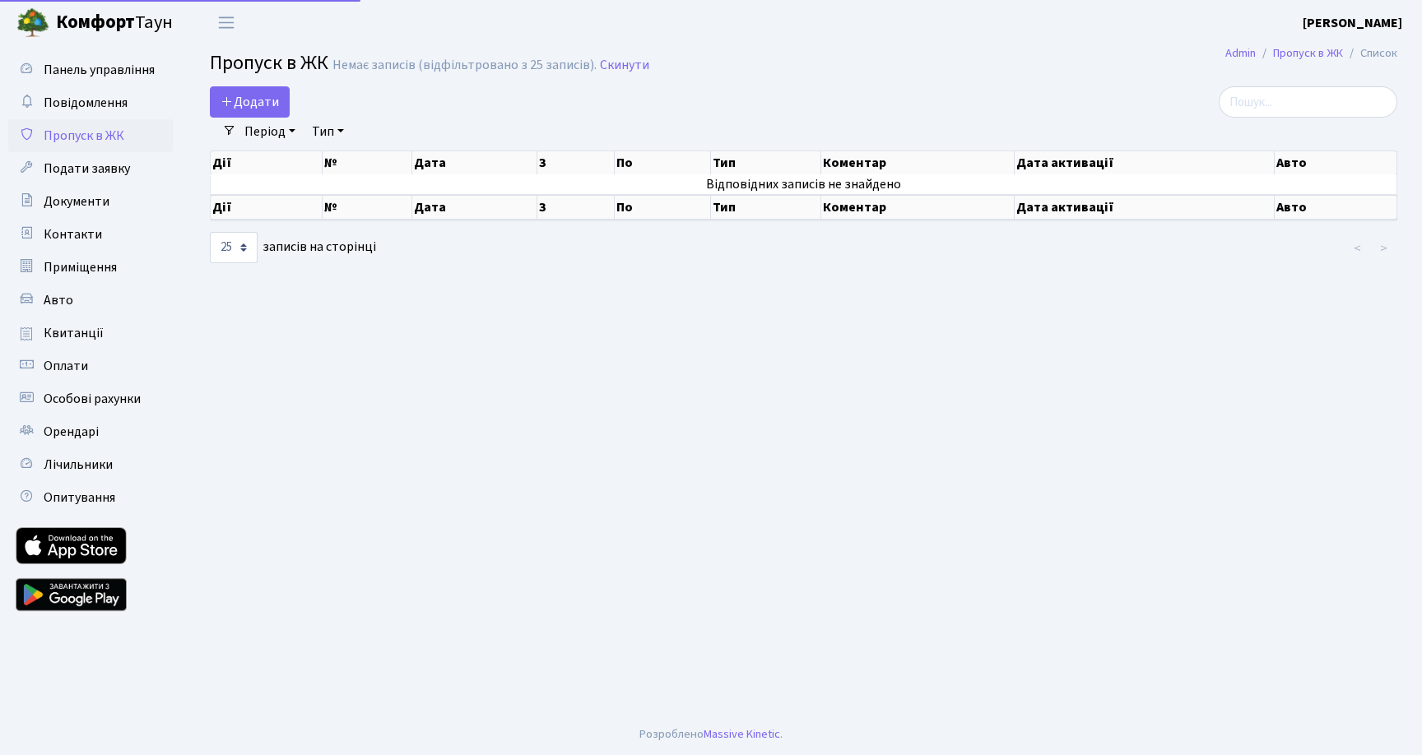
select select "25"
click at [91, 170] on span "Подати заявку" at bounding box center [87, 169] width 86 height 18
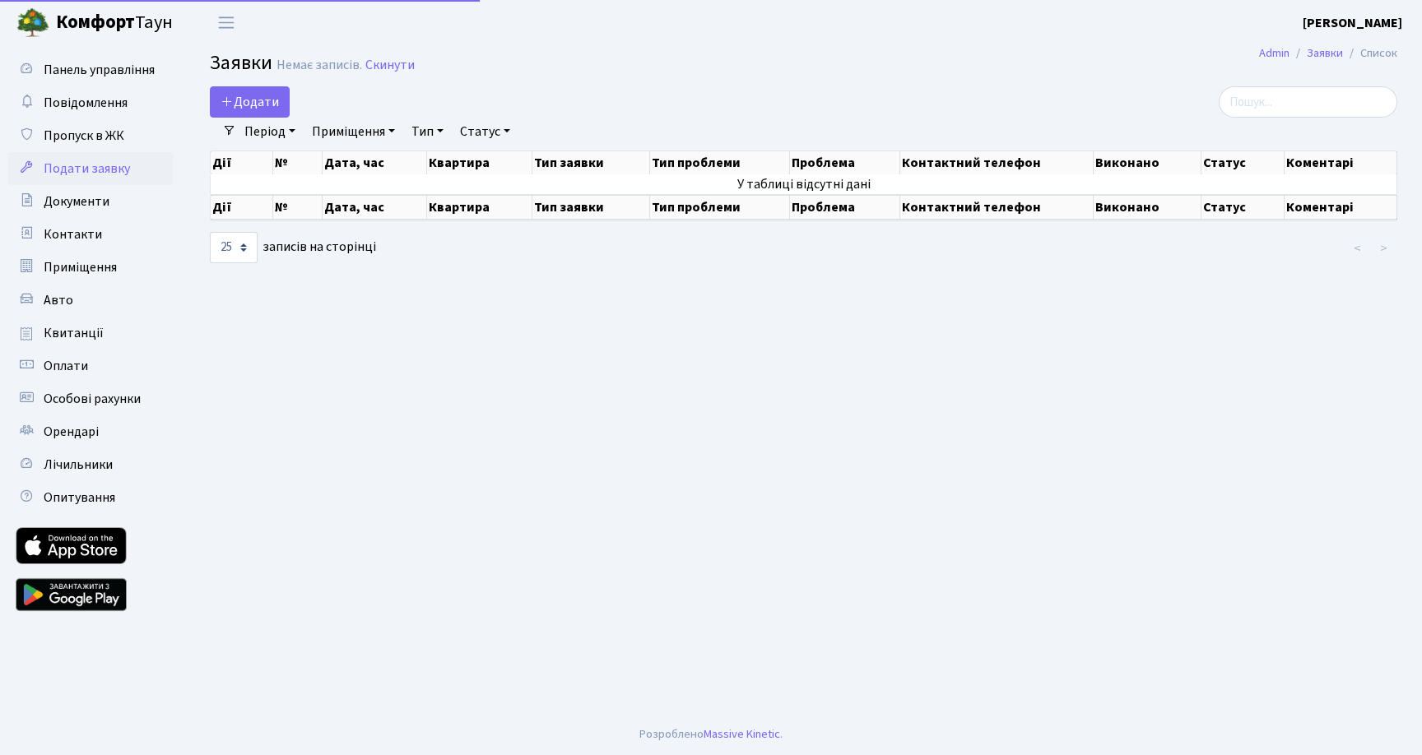
select select "25"
click at [79, 200] on span "Документи" at bounding box center [77, 202] width 66 height 18
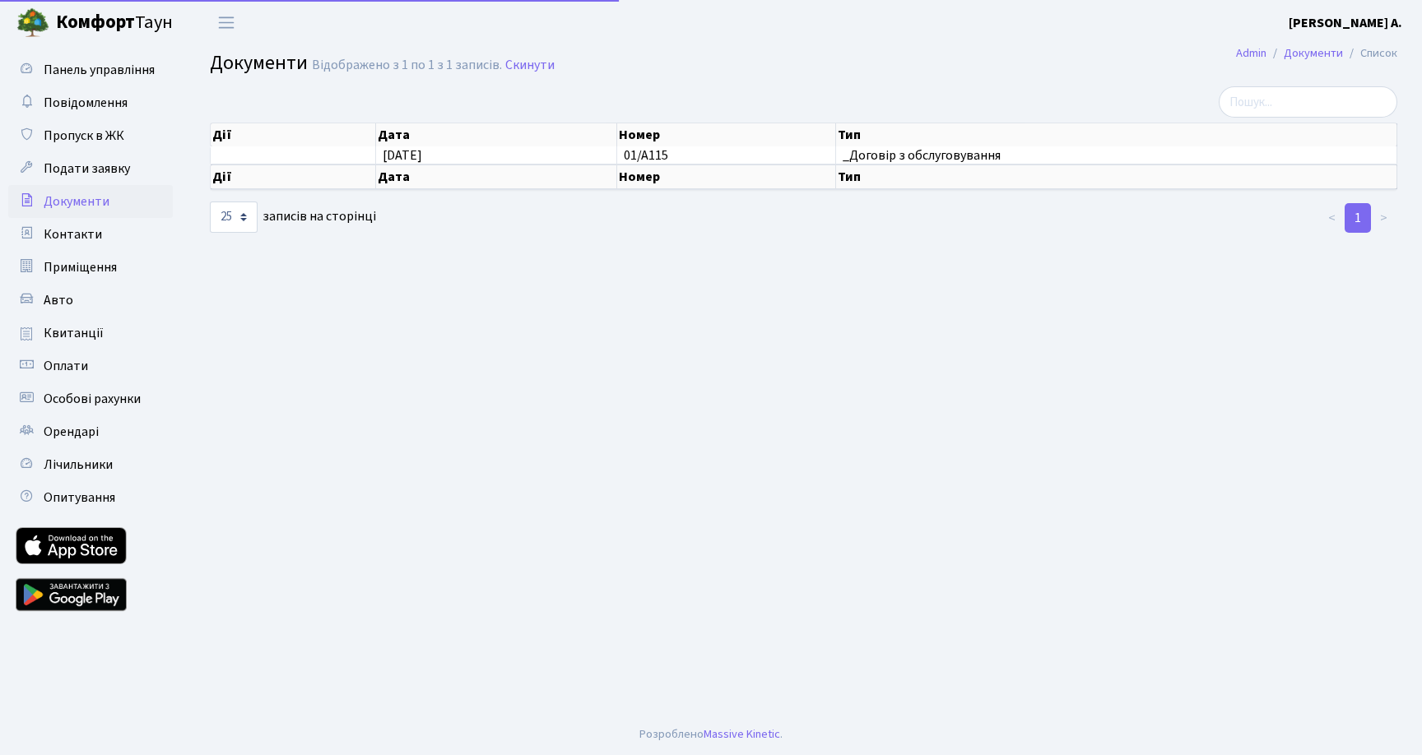
select select "25"
click at [63, 332] on span "Квитанції" at bounding box center [74, 333] width 60 height 18
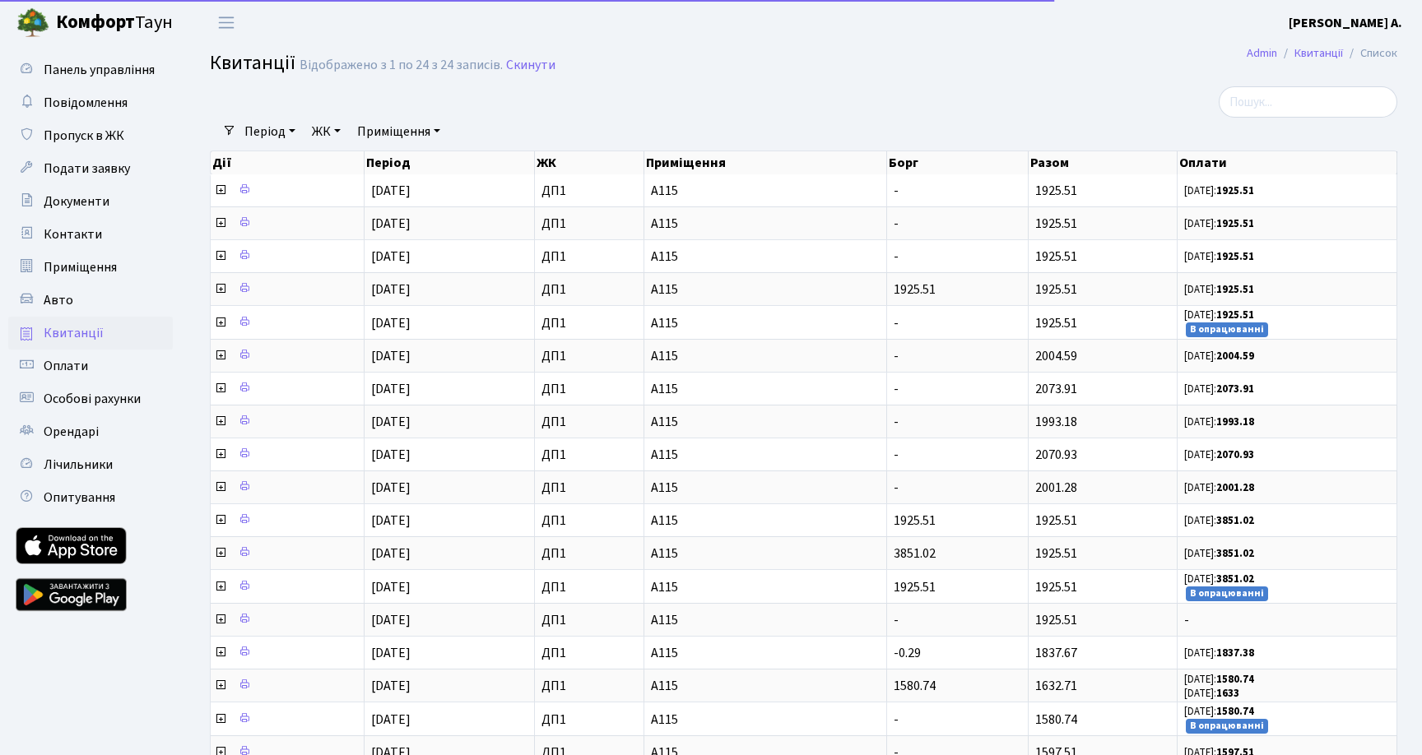
select select "25"
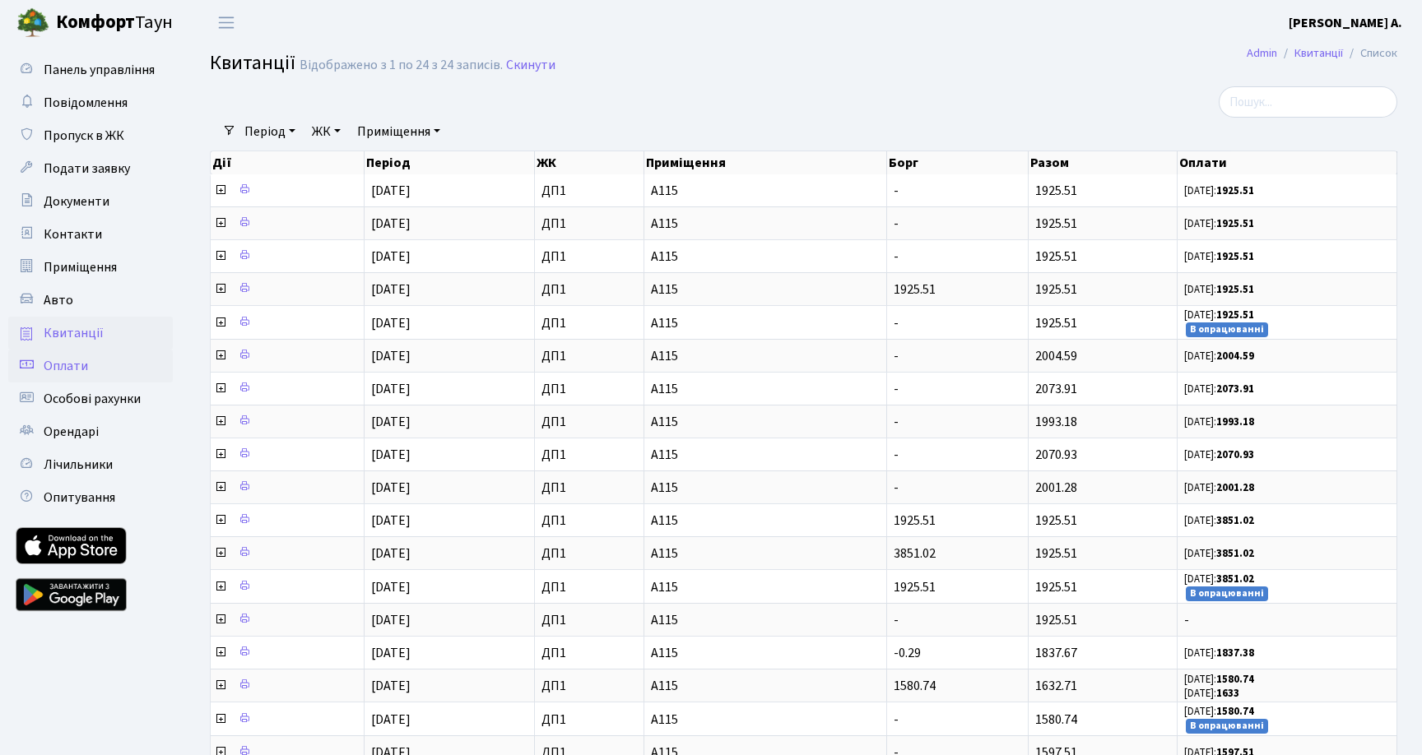
click at [56, 370] on span "Оплати" at bounding box center [66, 366] width 44 height 18
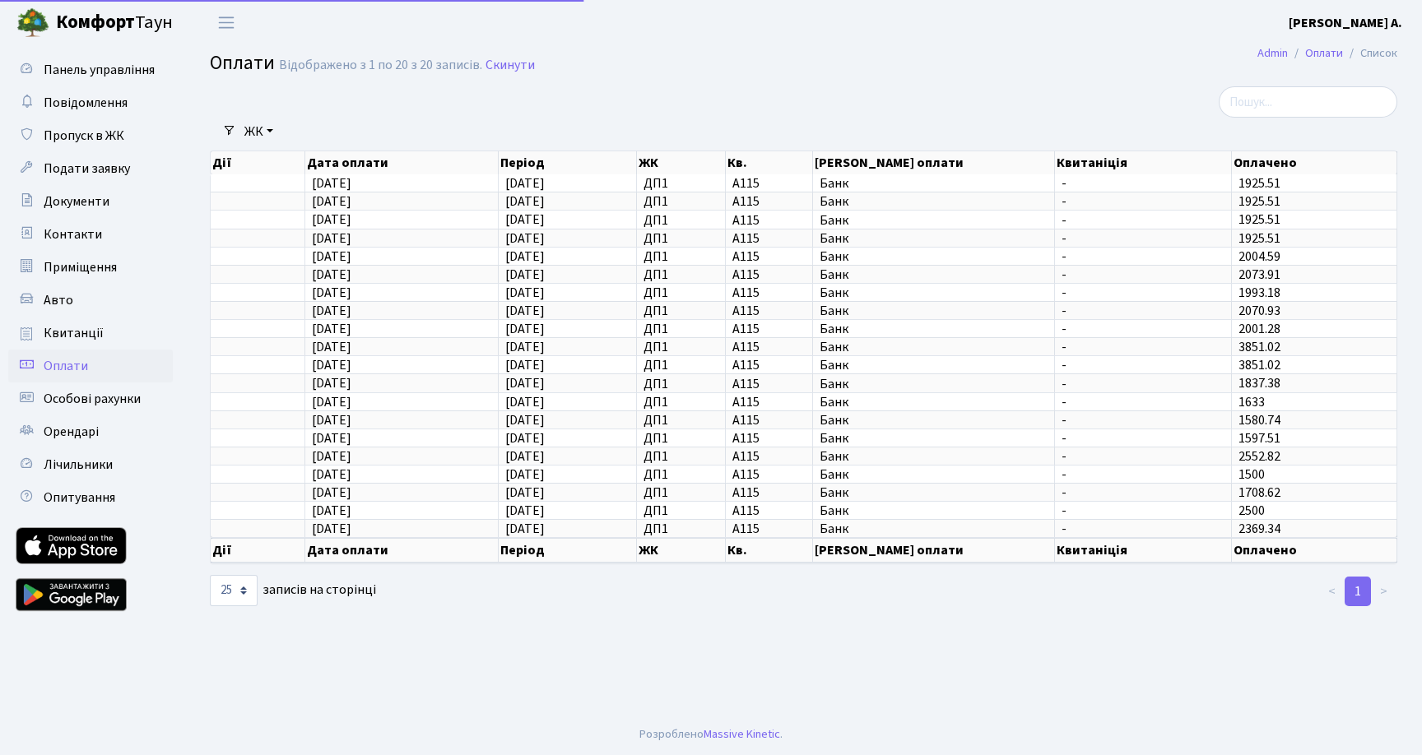
select select "25"
click at [116, 399] on span "Особові рахунки" at bounding box center [92, 399] width 97 height 18
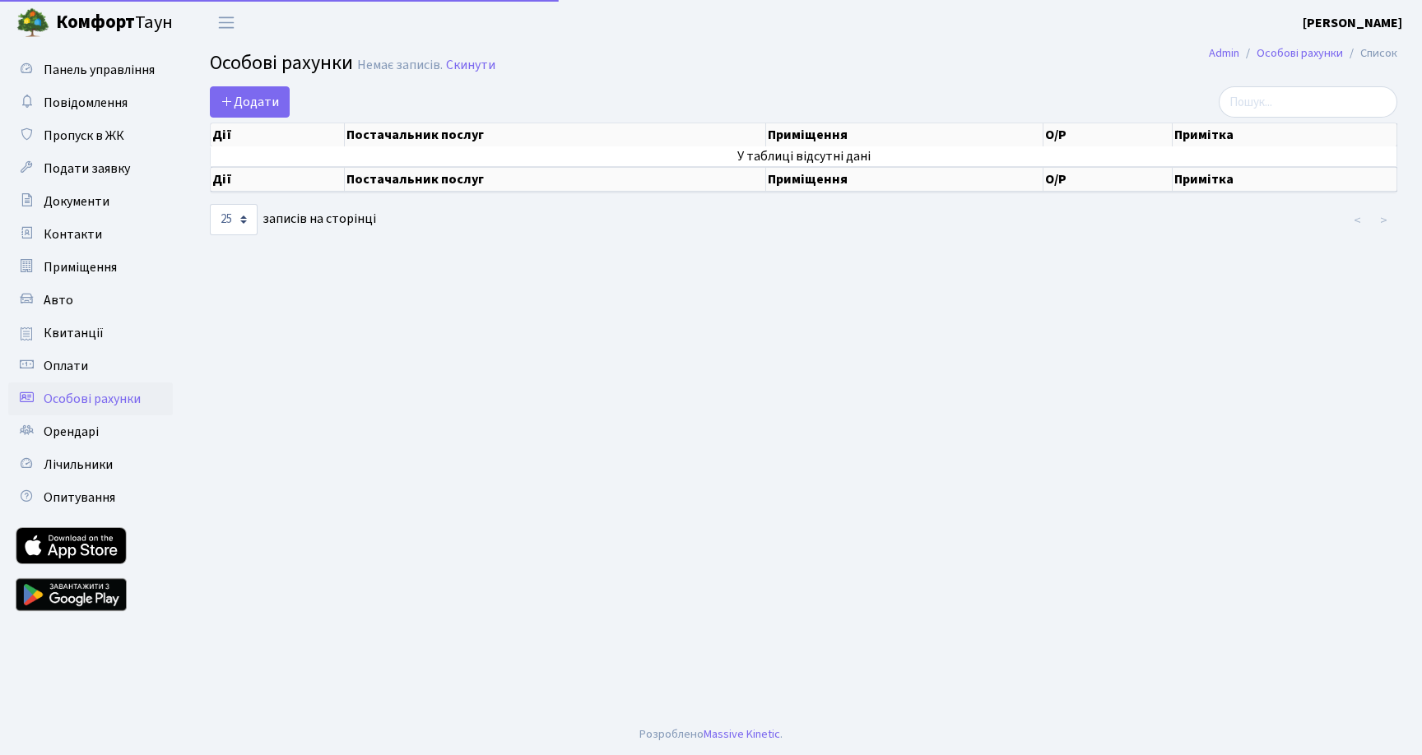
select select "25"
click at [77, 345] on link "Квитанції" at bounding box center [90, 333] width 165 height 33
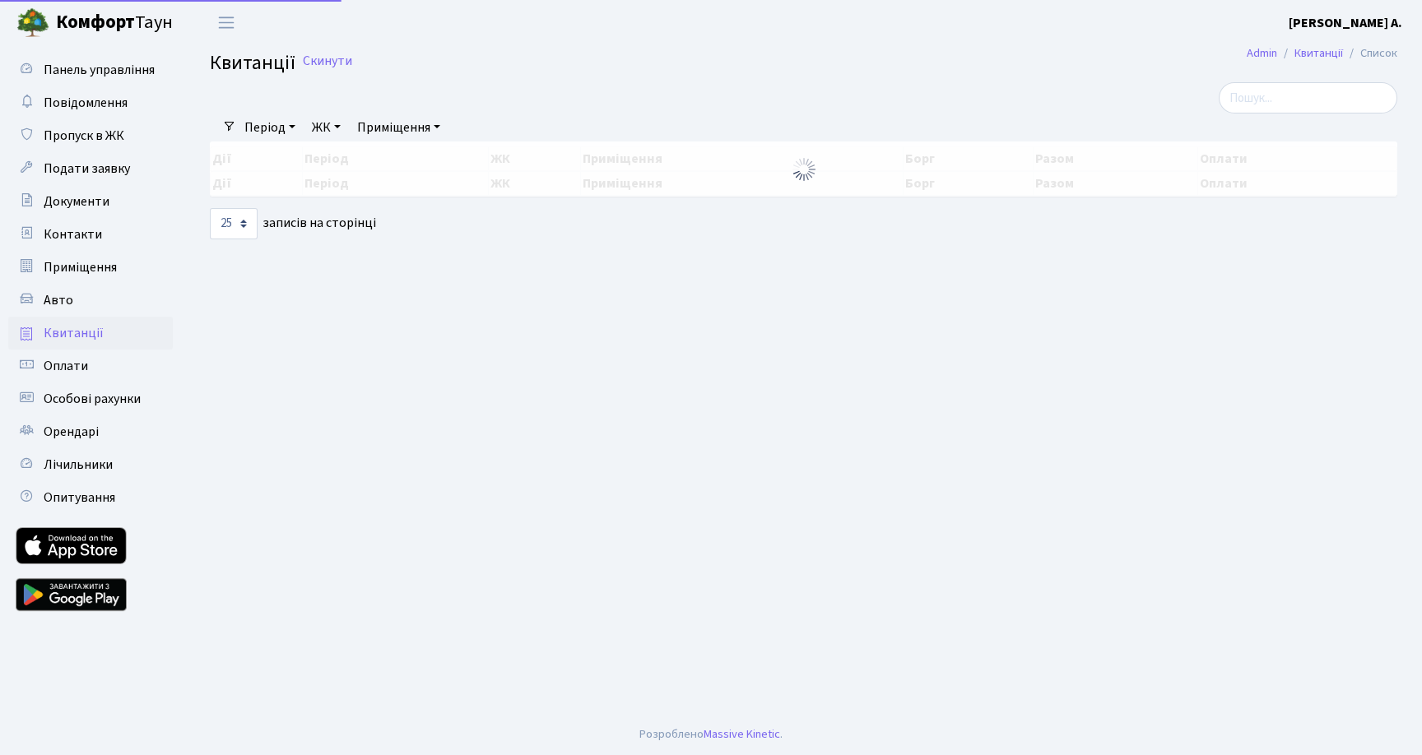
select select "25"
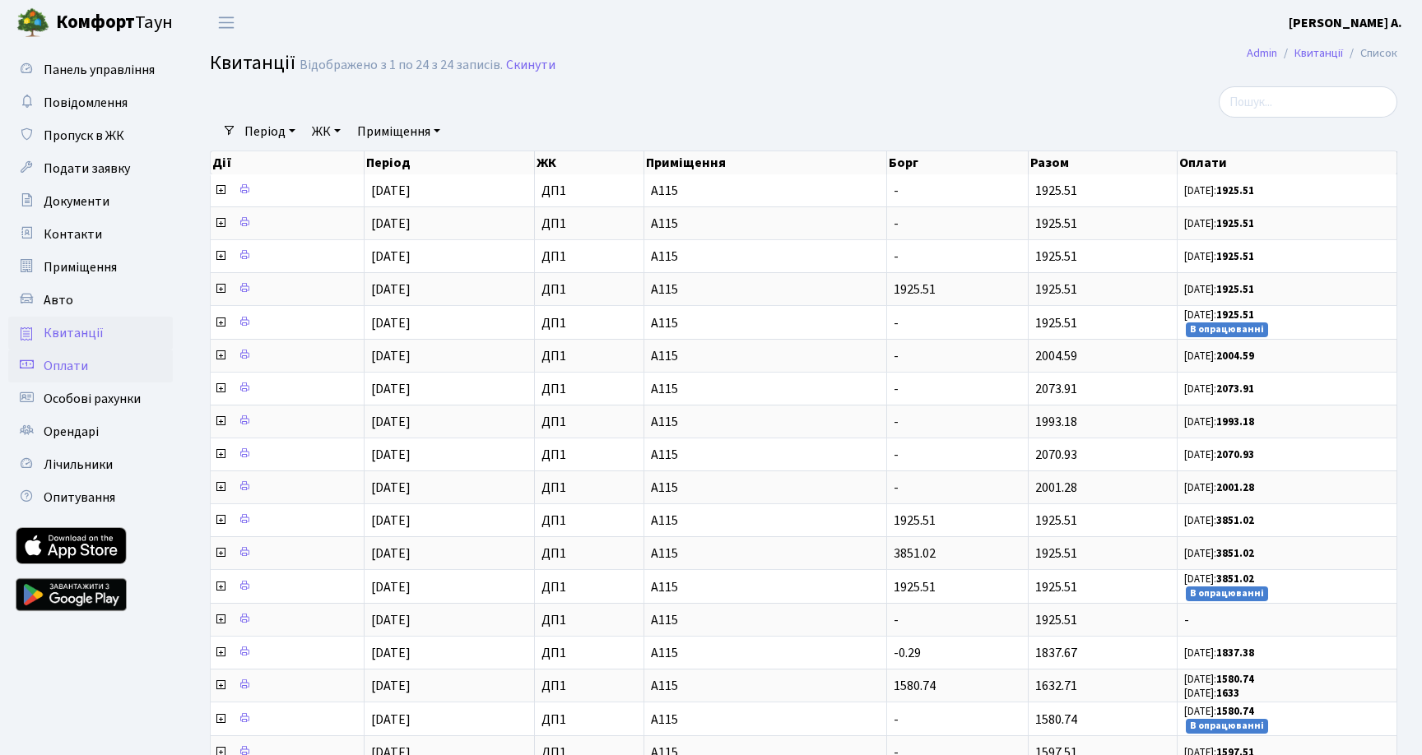
click at [64, 379] on link "Оплати" at bounding box center [90, 366] width 165 height 33
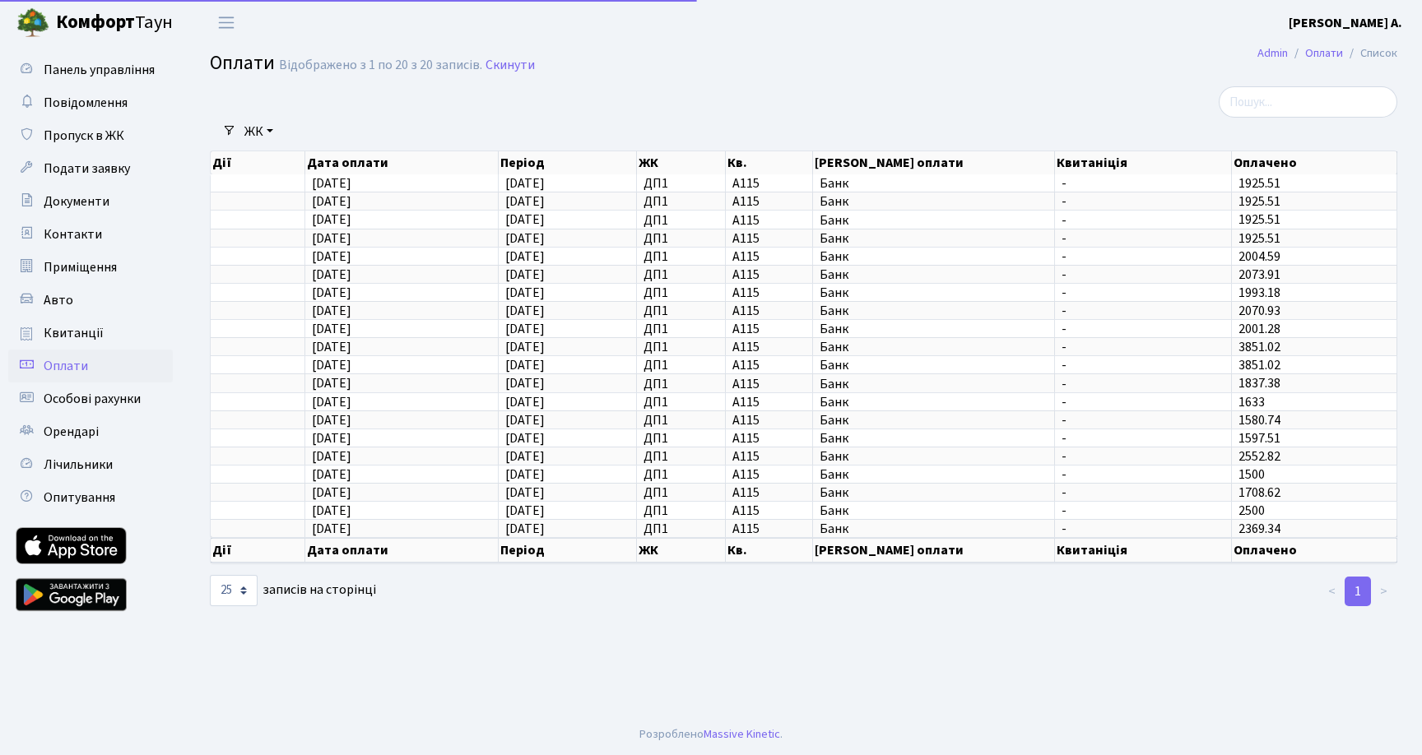
select select "25"
click at [71, 342] on span "Квитанції" at bounding box center [74, 333] width 60 height 18
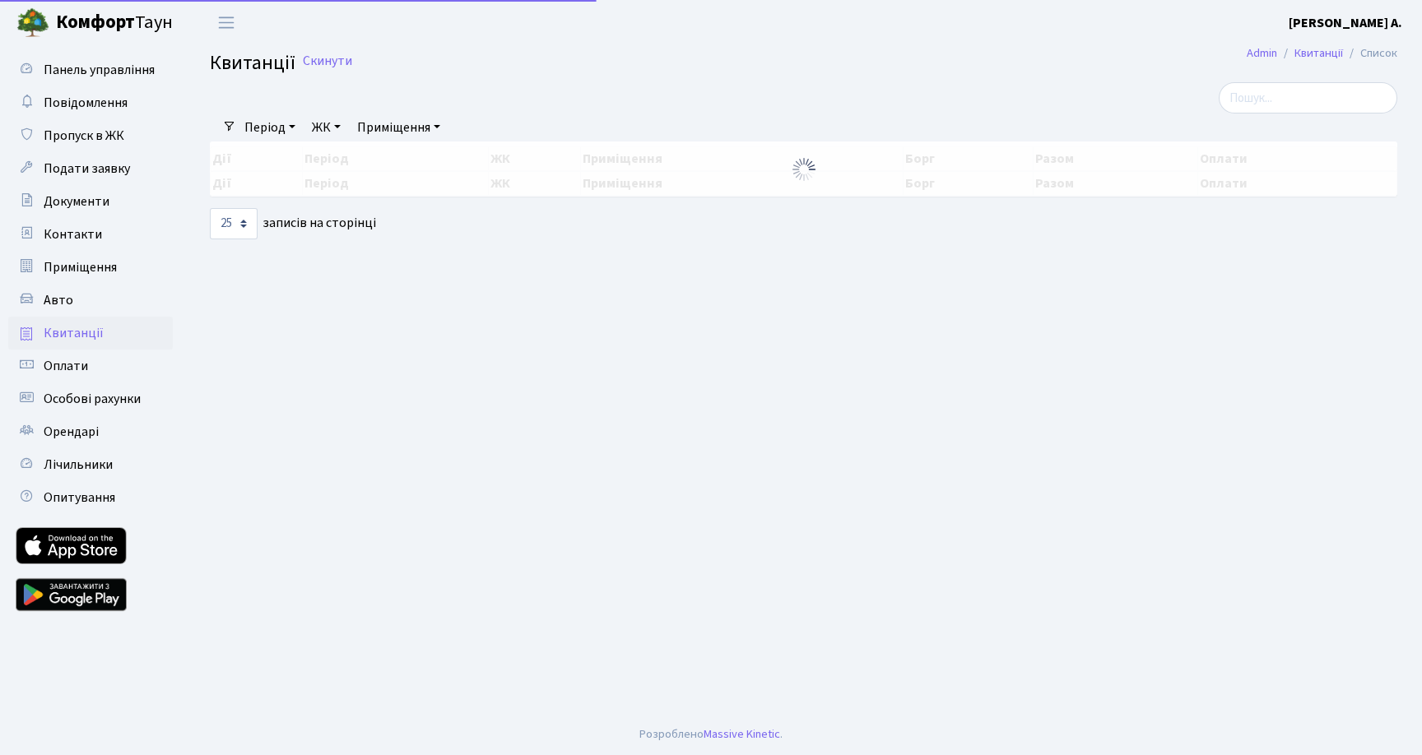
select select "25"
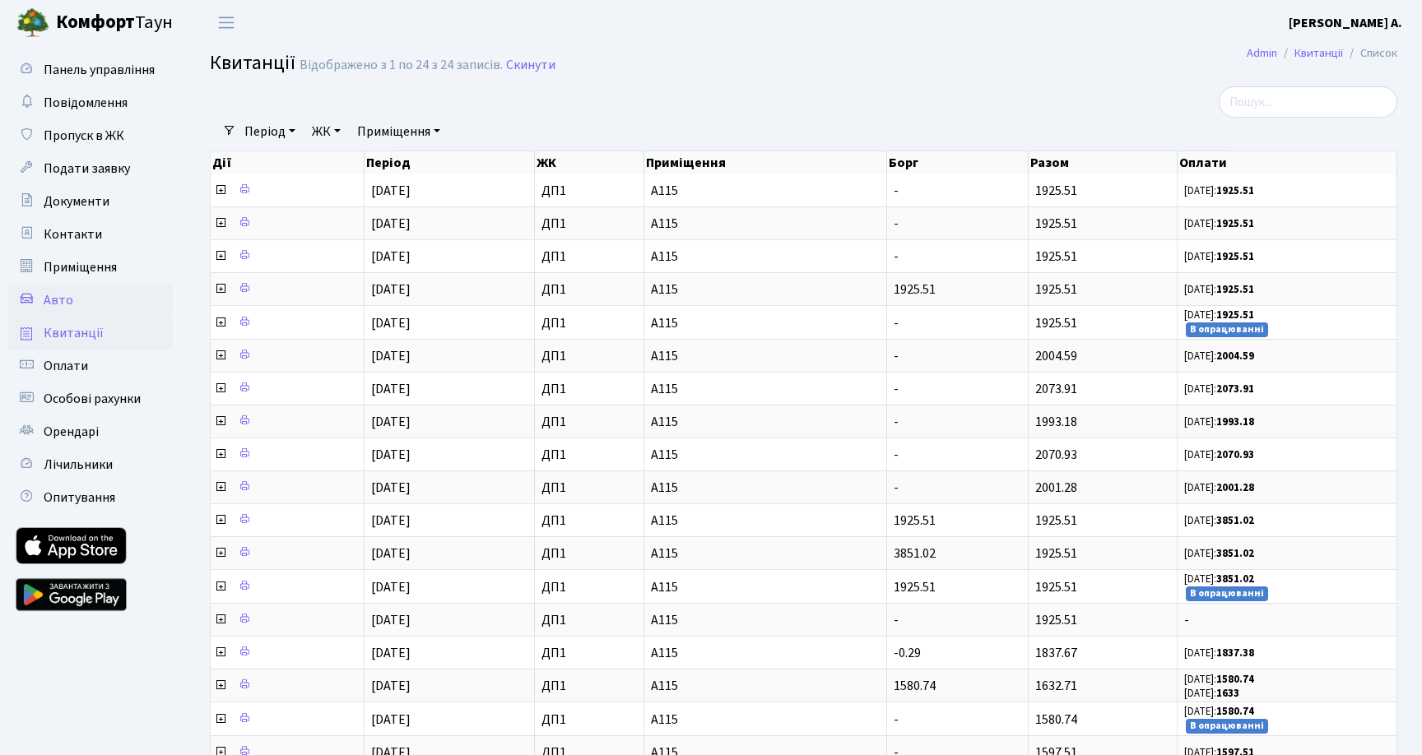
click at [86, 307] on link "Авто" at bounding box center [90, 300] width 165 height 33
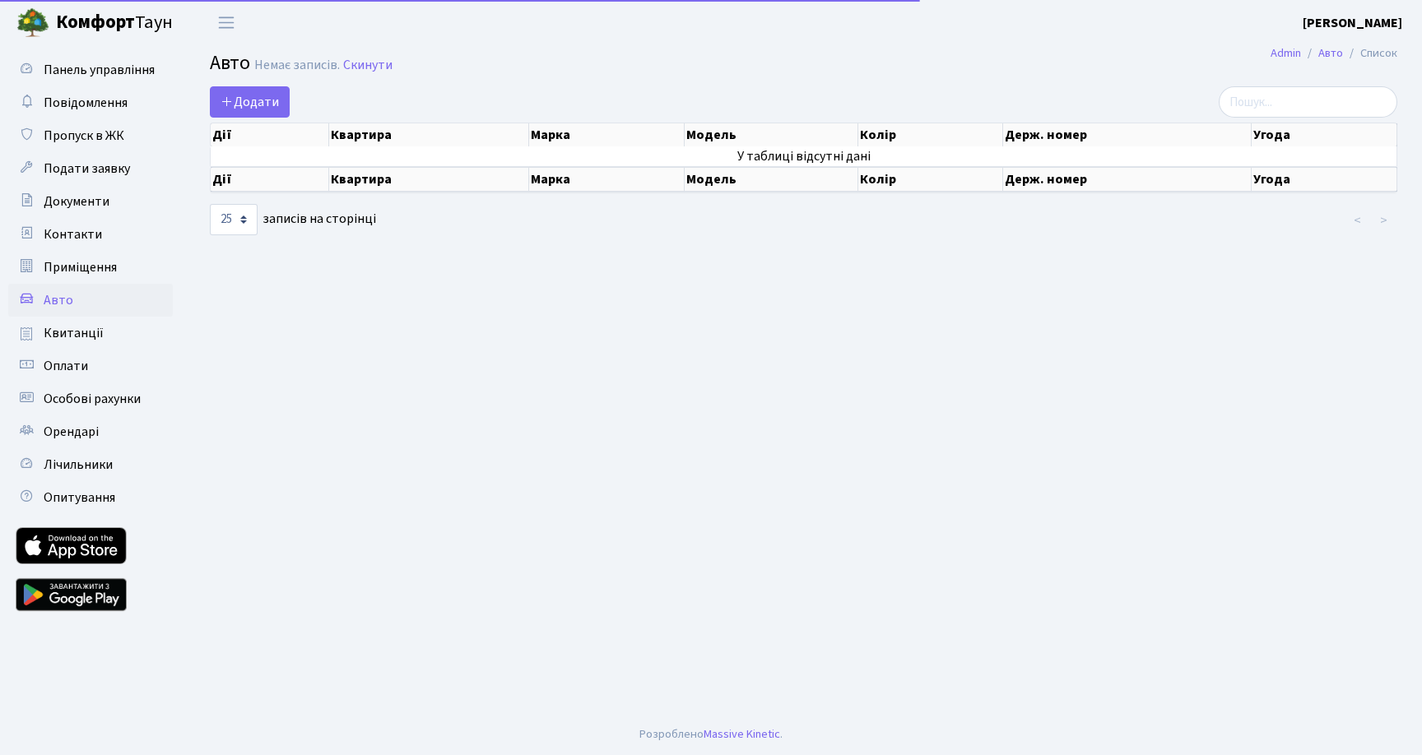
select select "25"
click at [85, 327] on span "Квитанції" at bounding box center [74, 333] width 60 height 18
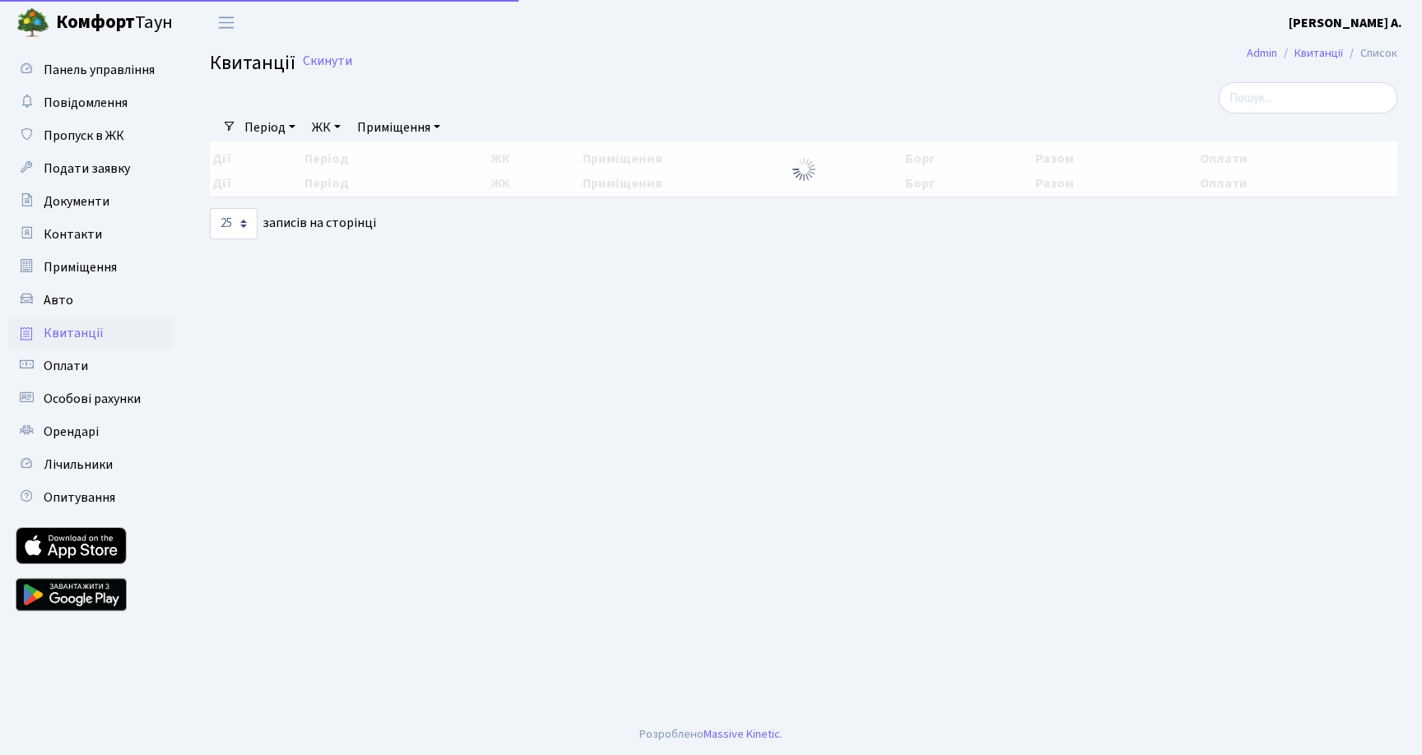
select select "25"
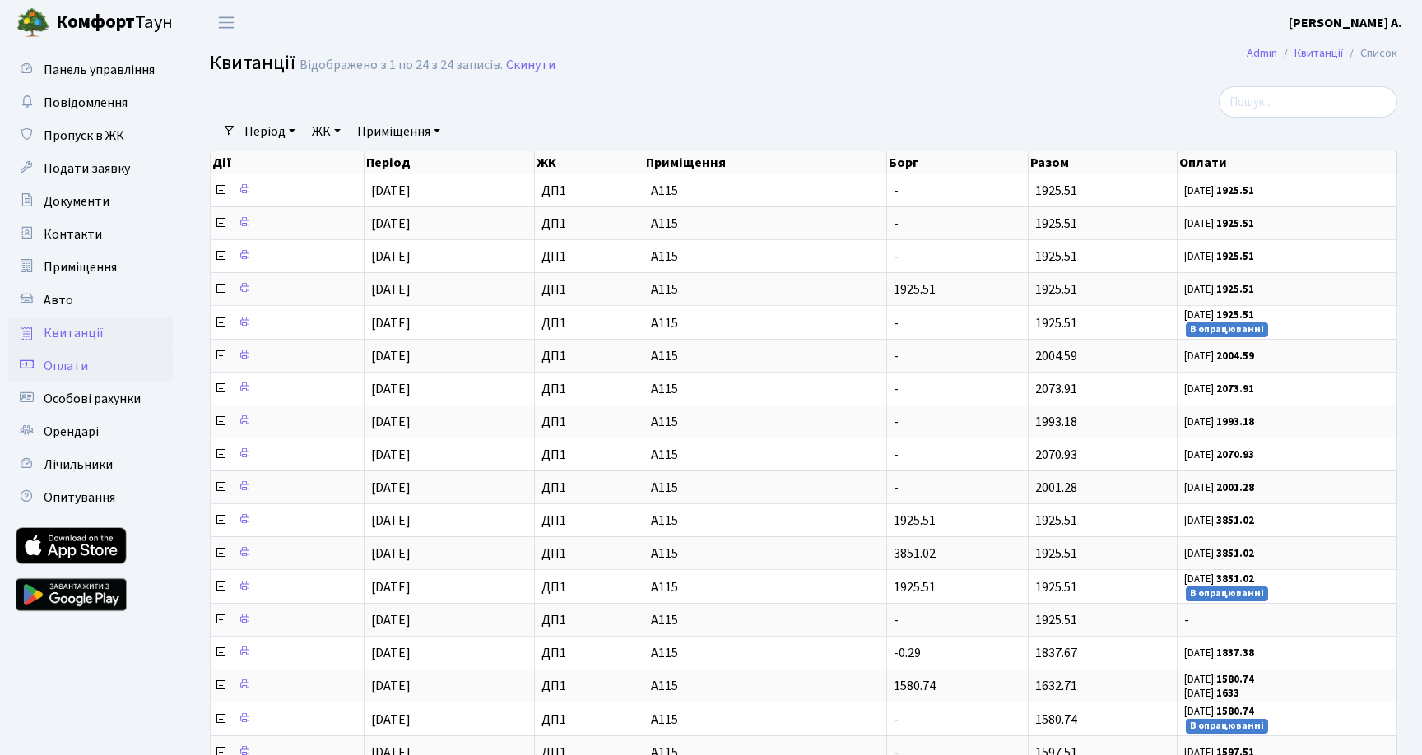
click at [74, 366] on span "Оплати" at bounding box center [66, 366] width 44 height 18
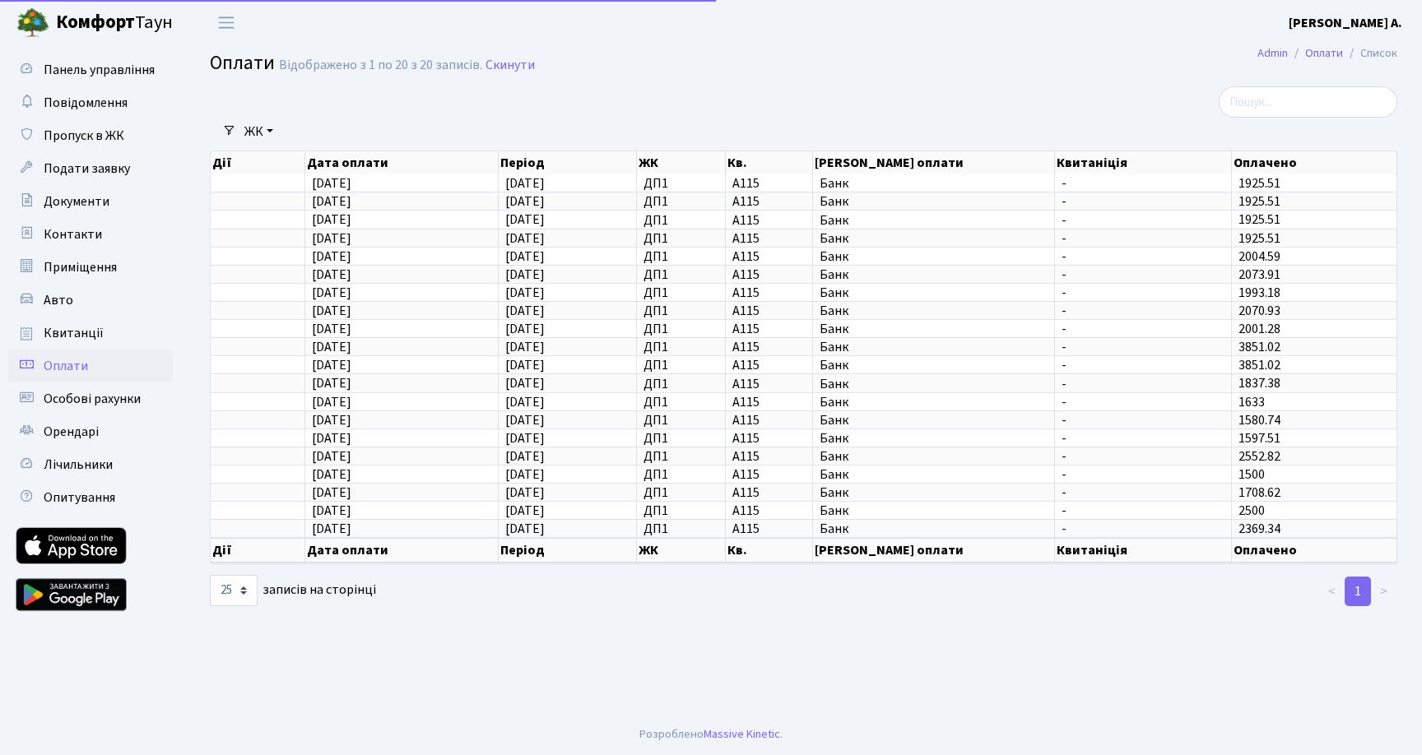
select select "25"
click at [74, 339] on span "Квитанції" at bounding box center [74, 333] width 60 height 18
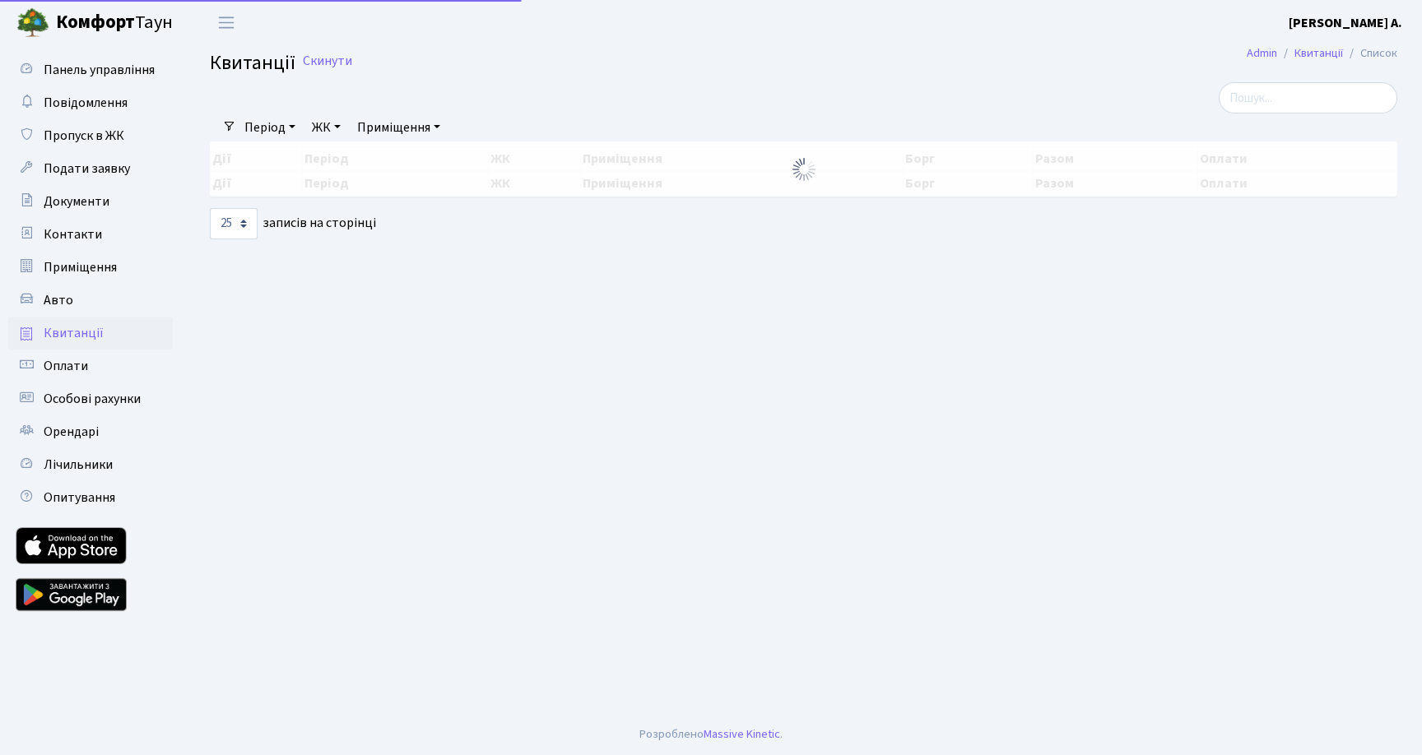
select select "25"
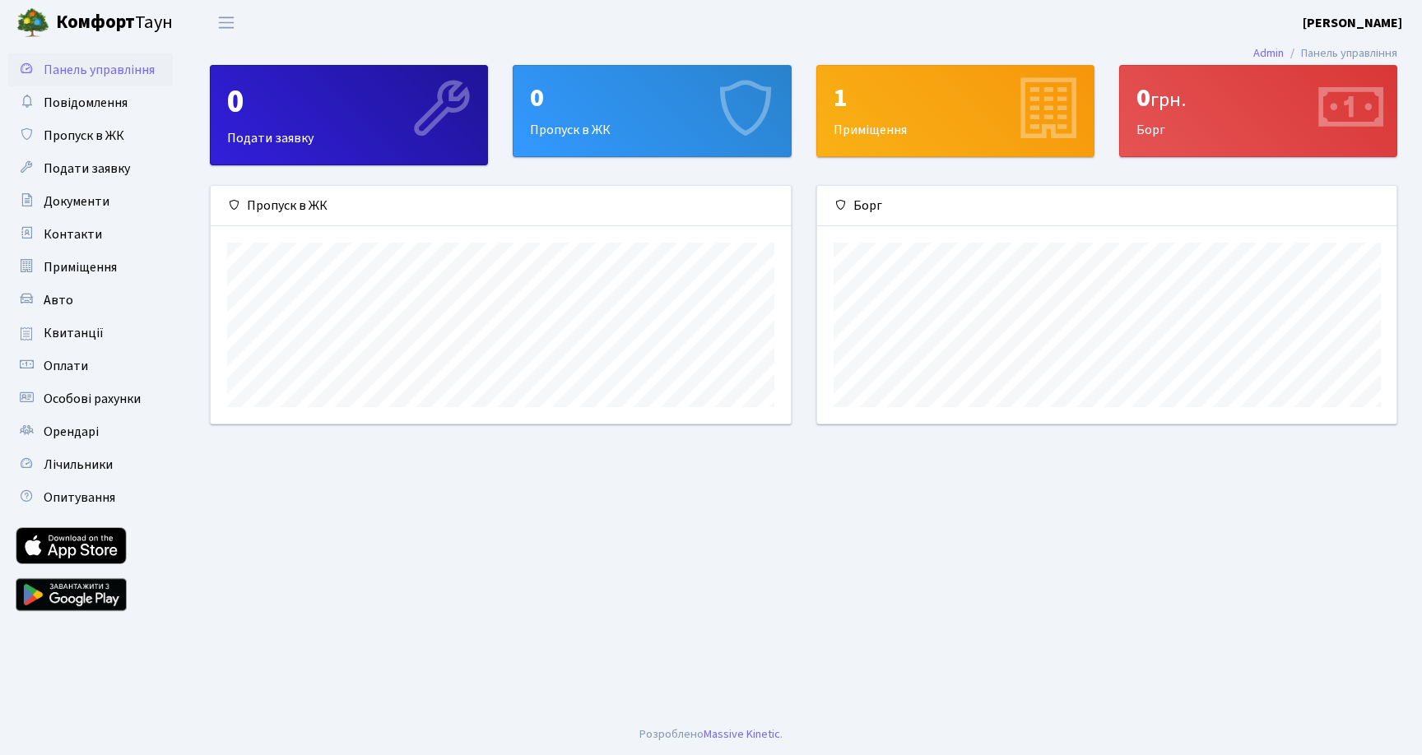
scroll to position [238, 579]
click at [80, 337] on span "Квитанції" at bounding box center [74, 333] width 60 height 18
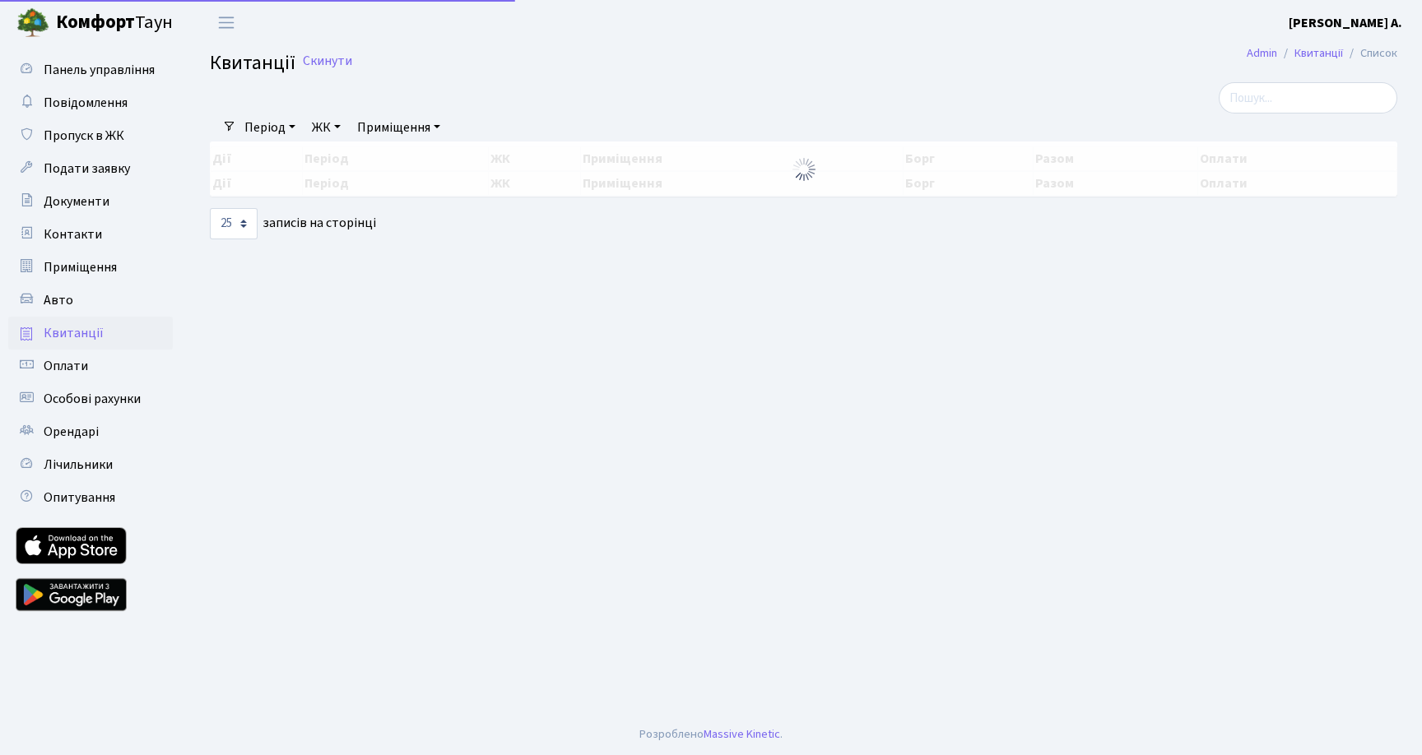
select select "25"
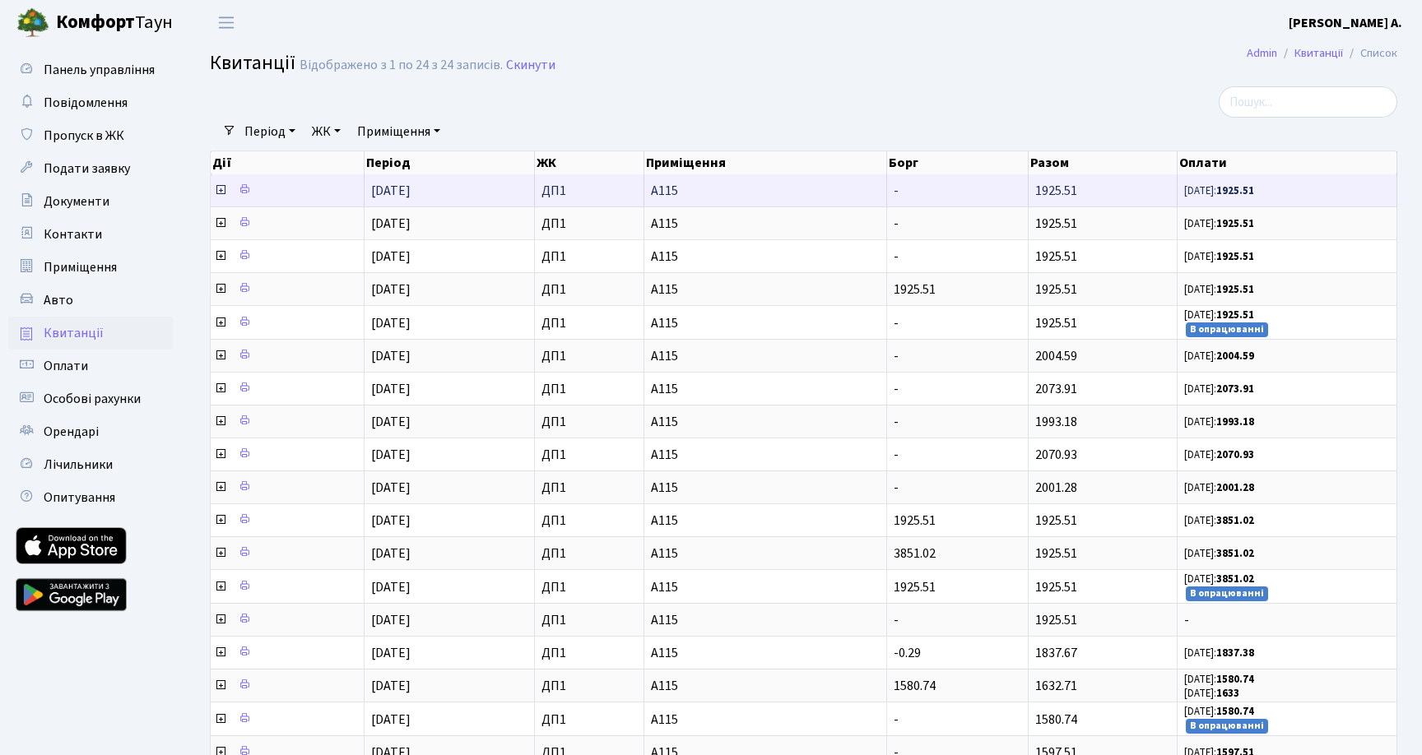
click at [219, 191] on icon at bounding box center [220, 189] width 13 height 13
